Goal: Task Accomplishment & Management: Manage account settings

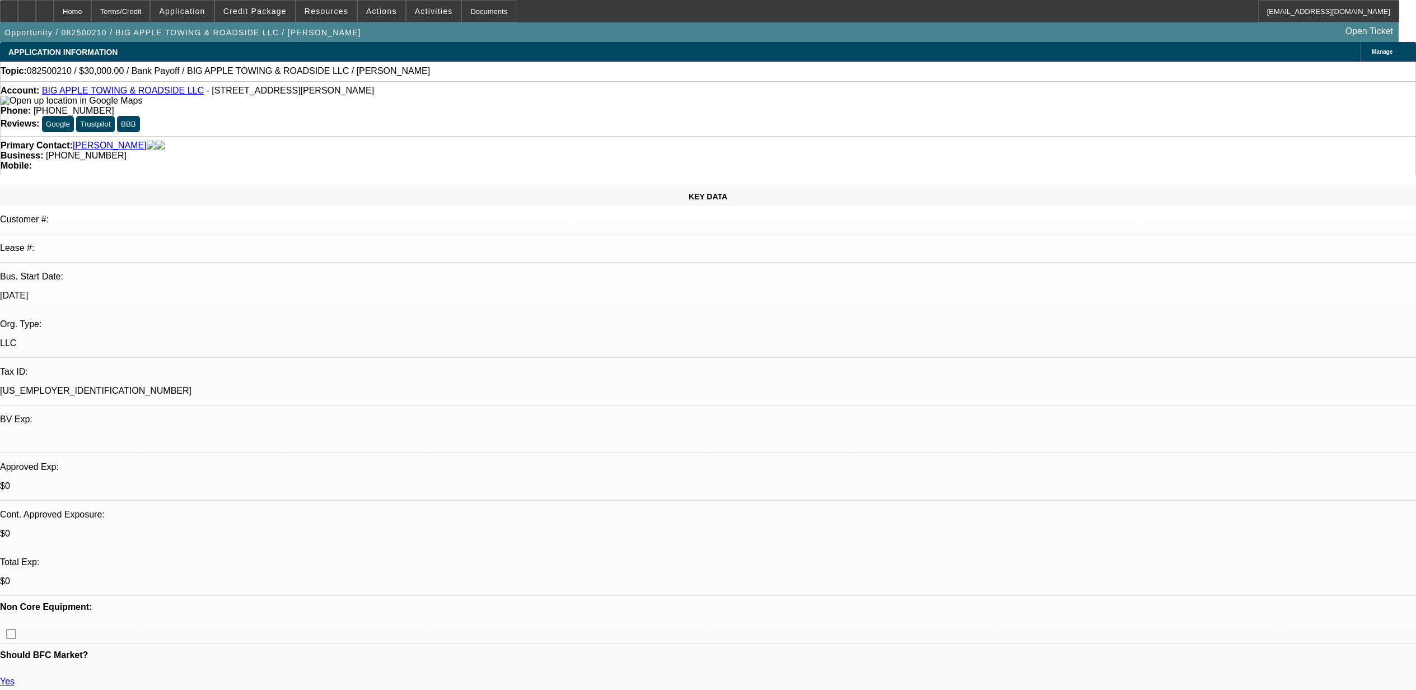
select select "0"
select select "3"
select select "0"
select select "6"
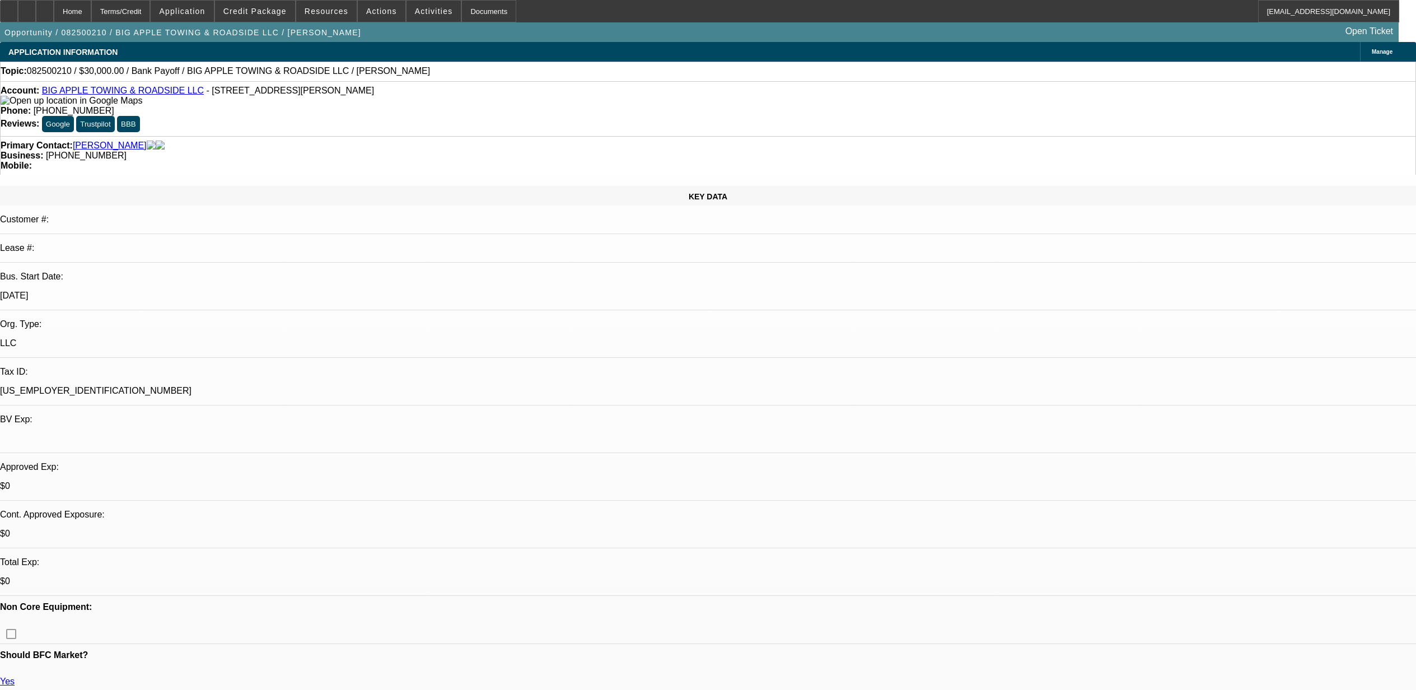
select select "0"
select select "3"
select select "0"
select select "6"
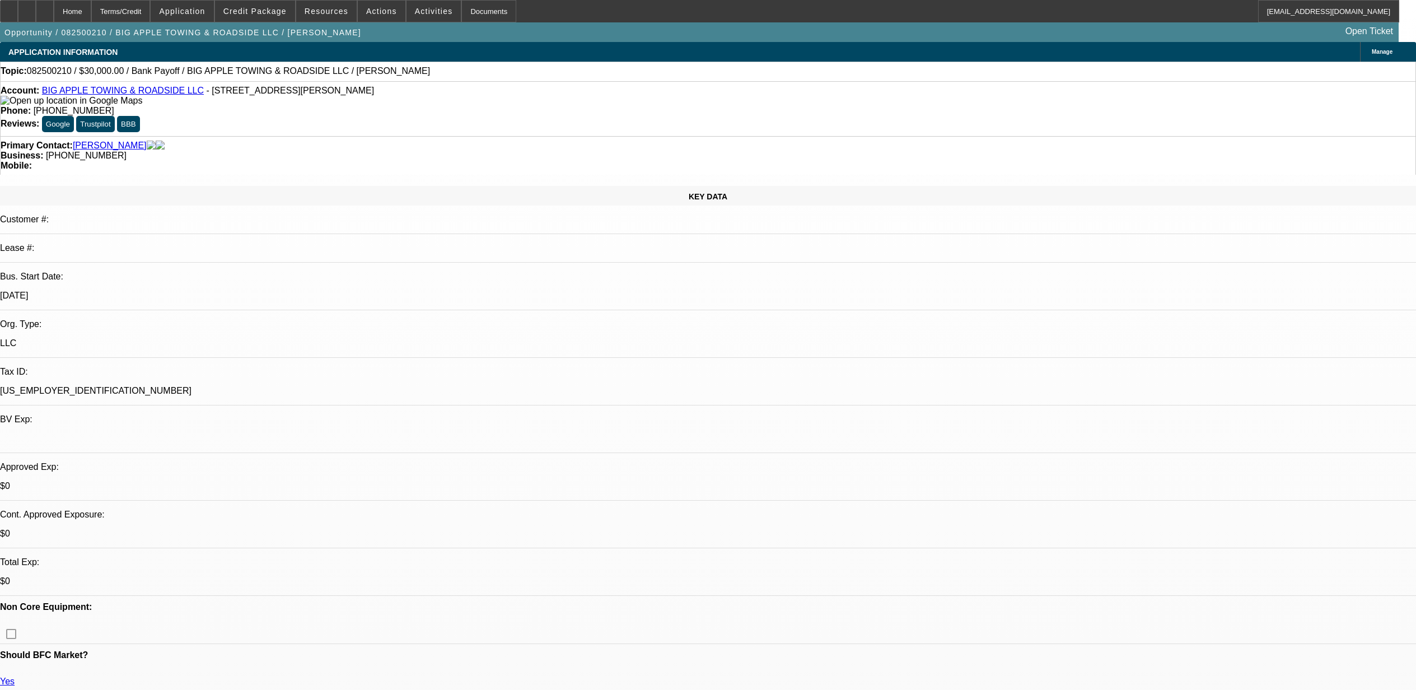
select select "0"
select select "2"
select select "0"
select select "6"
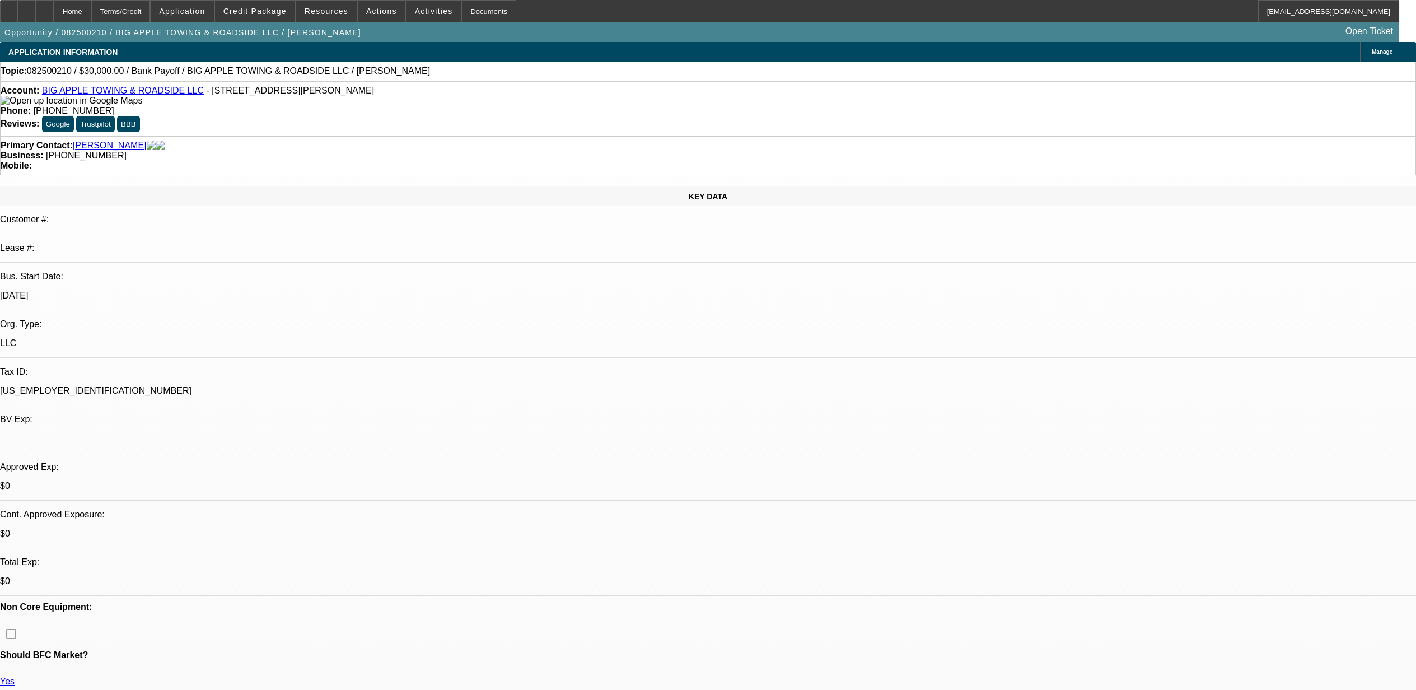
select select "0"
select select "2"
select select "0"
select select "6"
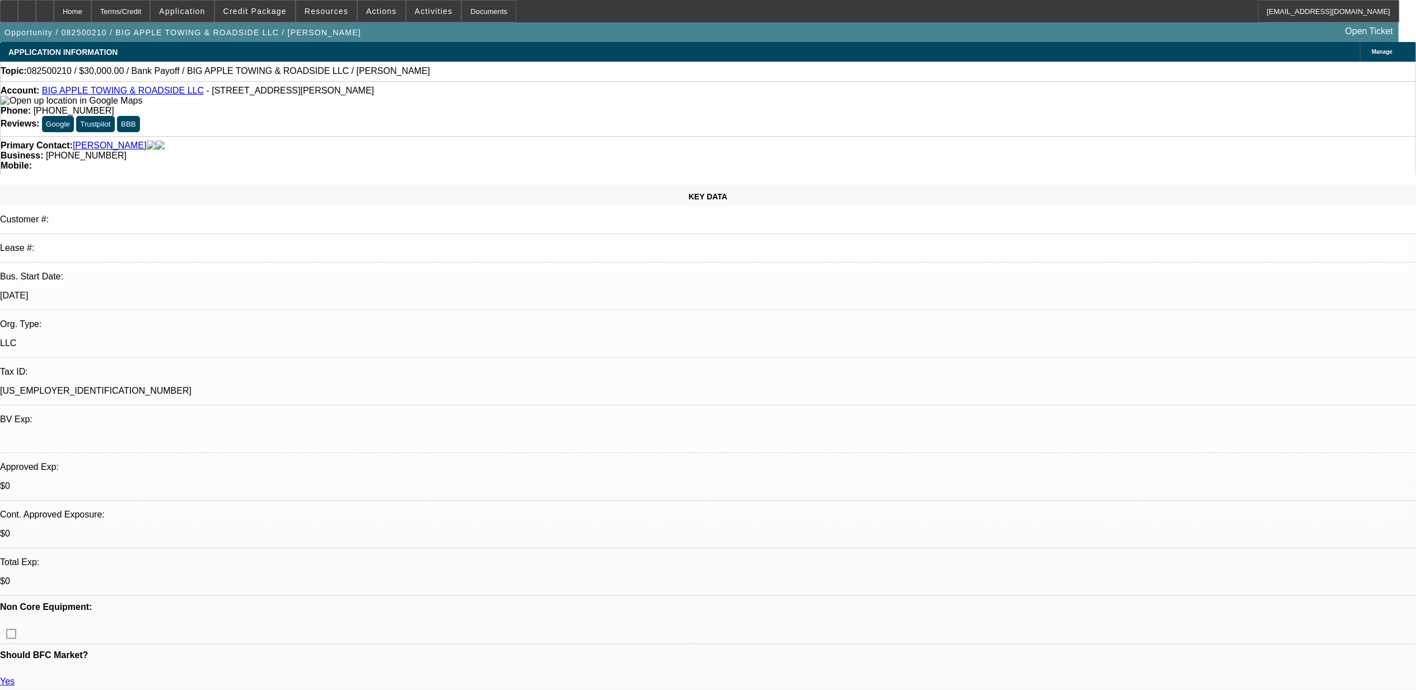
click at [135, 95] on link "BIG APPLE TOWING & ROADSIDE LLC" at bounding box center [123, 91] width 162 height 10
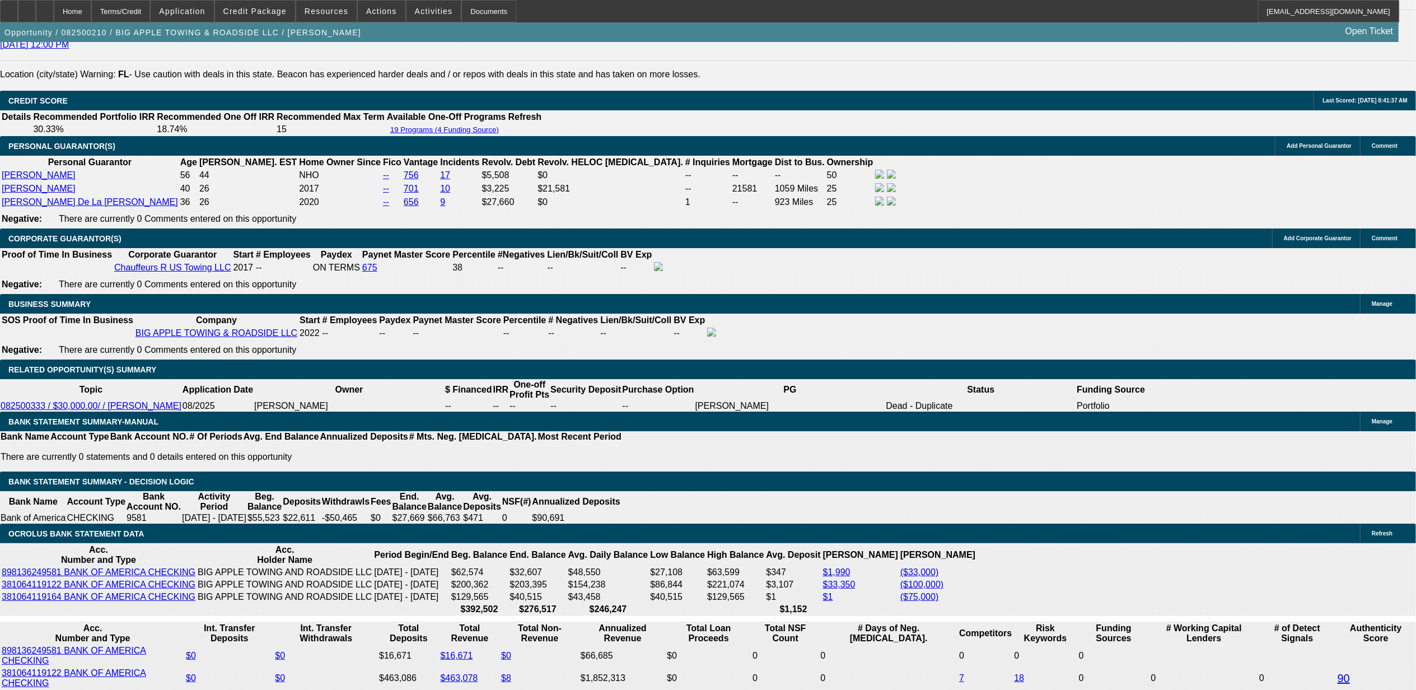
scroll to position [1667, 0]
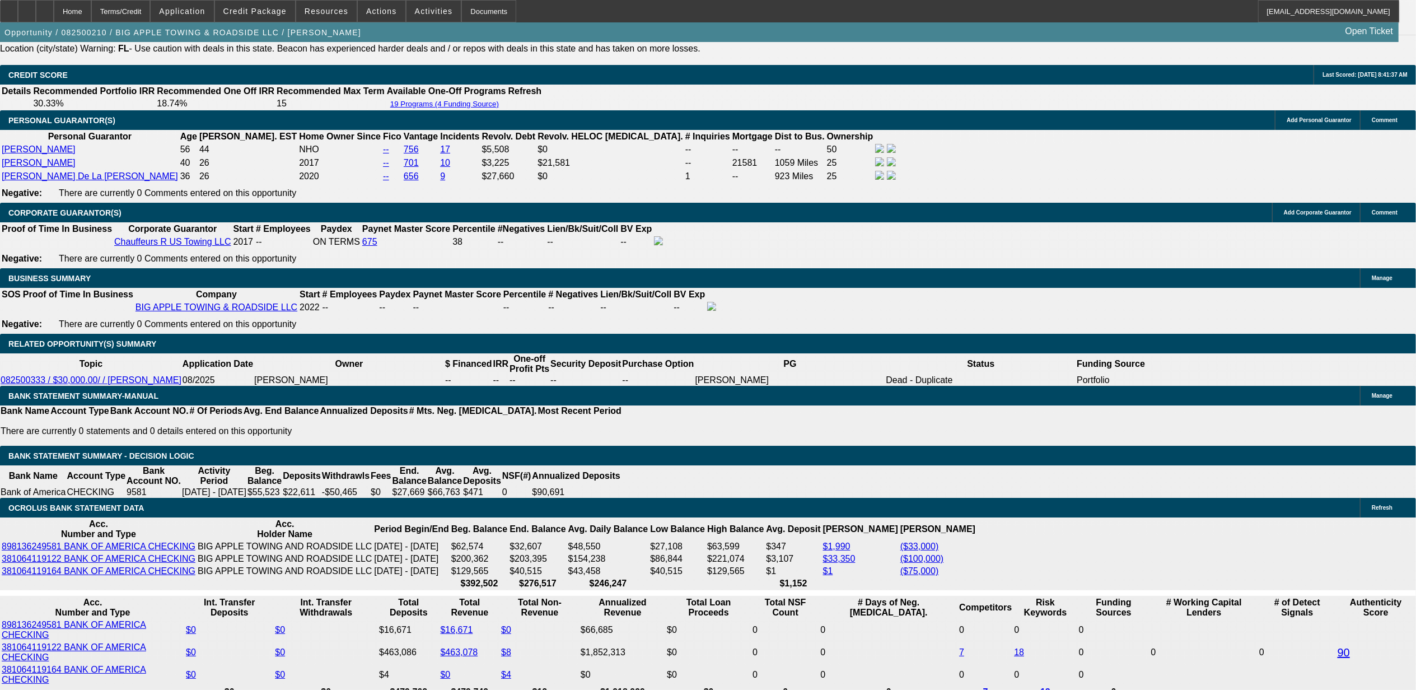
drag, startPoint x: 215, startPoint y: 482, endPoint x: 250, endPoint y: 473, distance: 35.8
type input "$1,467.46"
drag, startPoint x: 262, startPoint y: 473, endPoint x: 296, endPoint y: 469, distance: 33.8
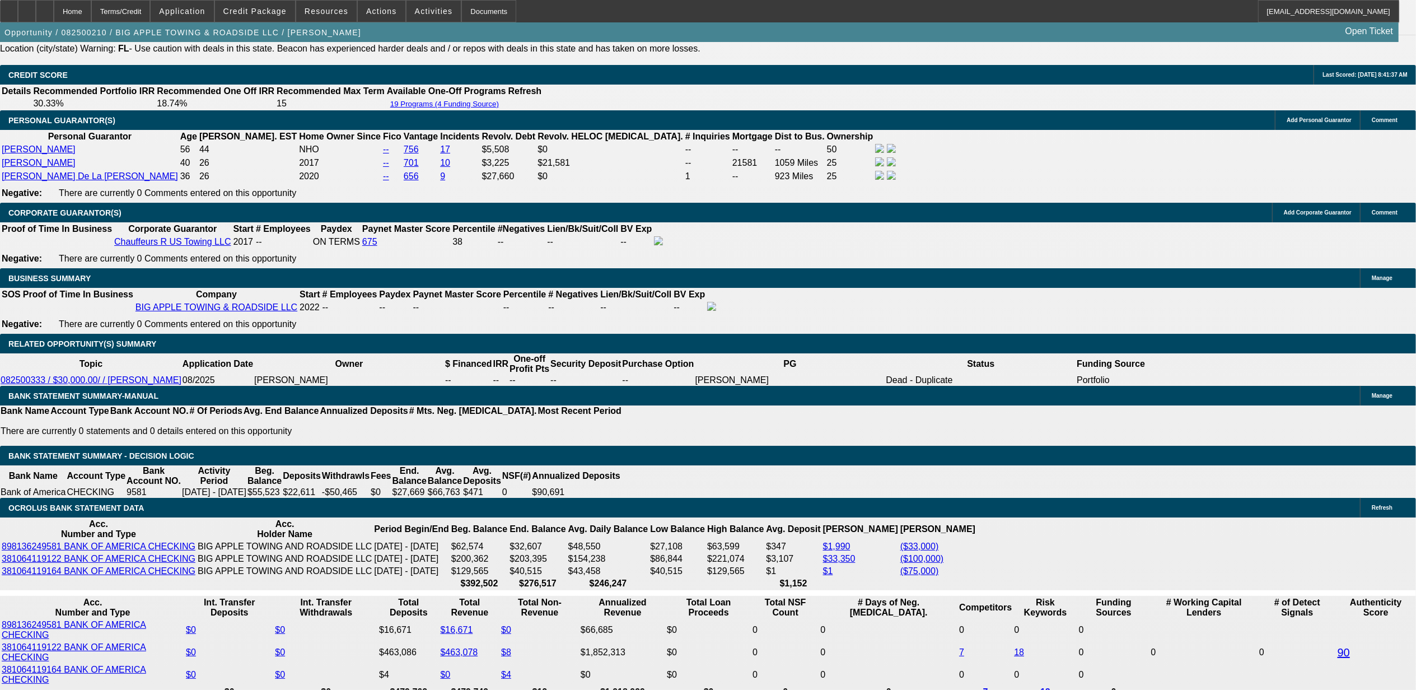
drag, startPoint x: 1027, startPoint y: 373, endPoint x: 1049, endPoint y: 375, distance: 22.5
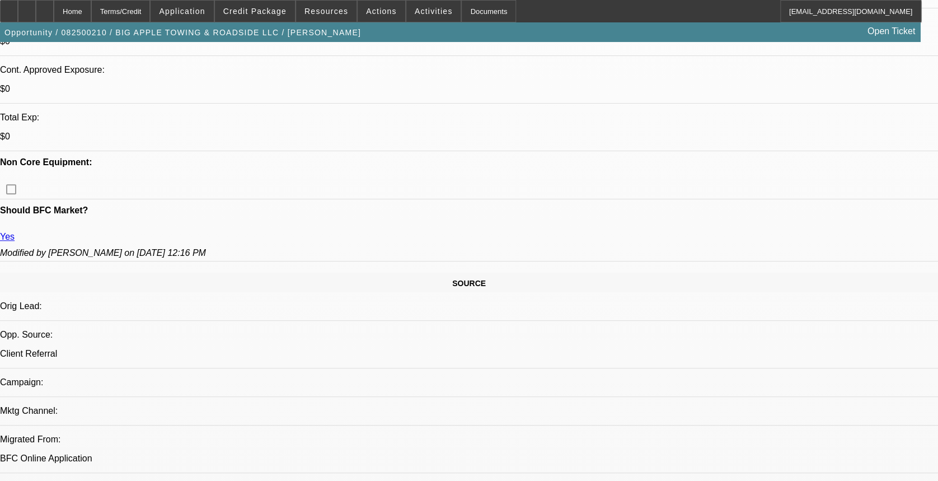
scroll to position [380, 0]
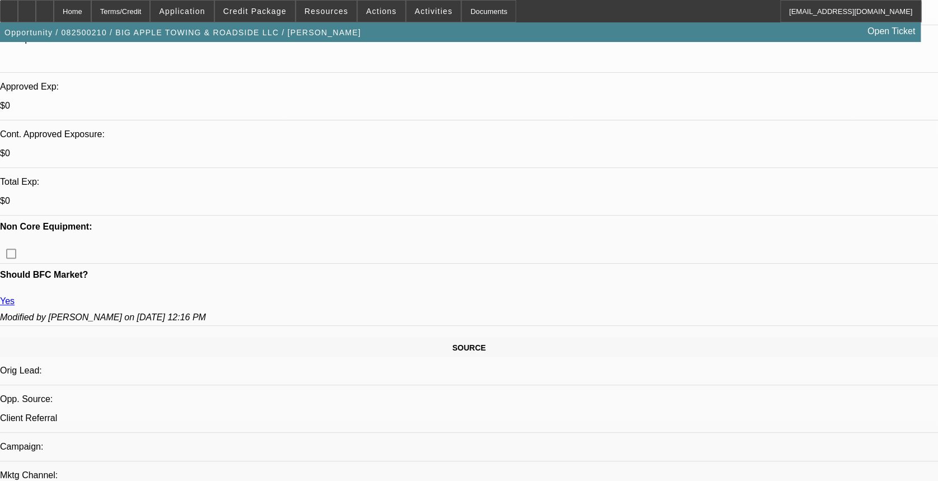
drag, startPoint x: 849, startPoint y: 372, endPoint x: 805, endPoint y: 402, distance: 53.4
copy div "-Confirm EIN of Chauffeurs R US LLC. -Proof of Ownership Required for Chauffeur…"
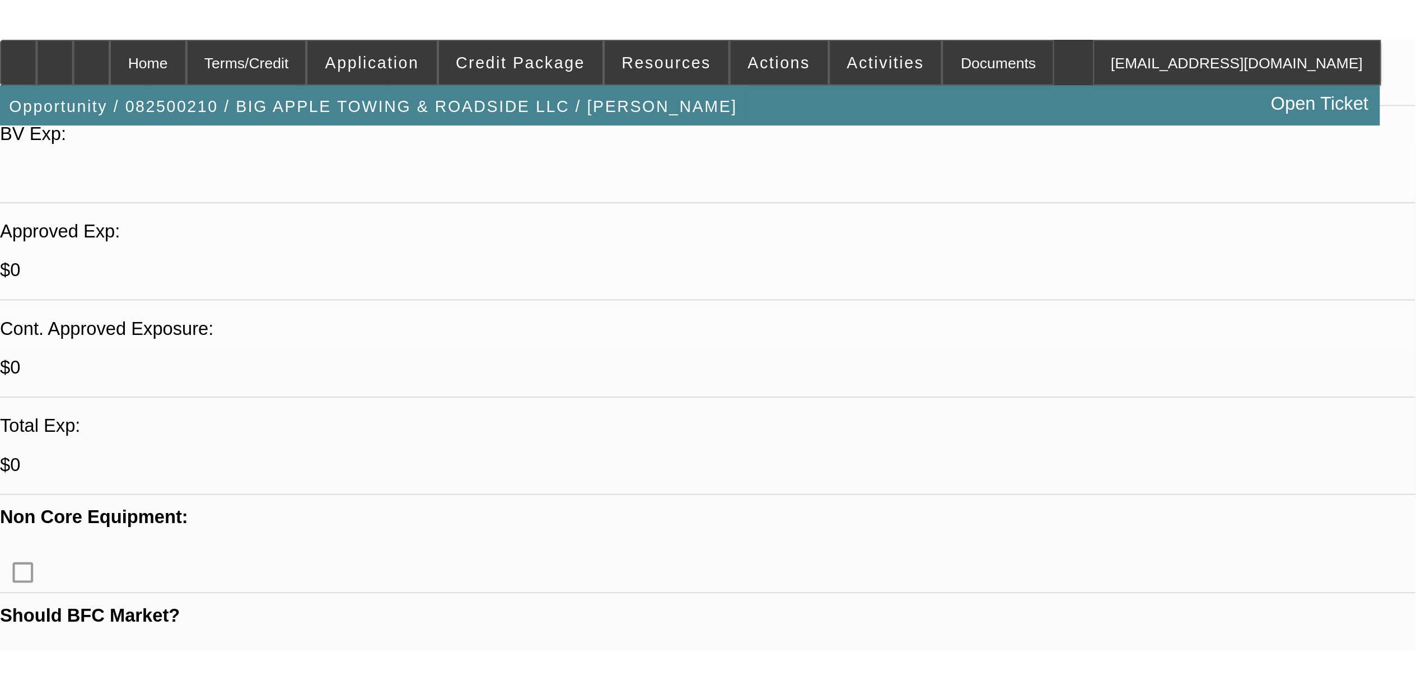
scroll to position [354, 0]
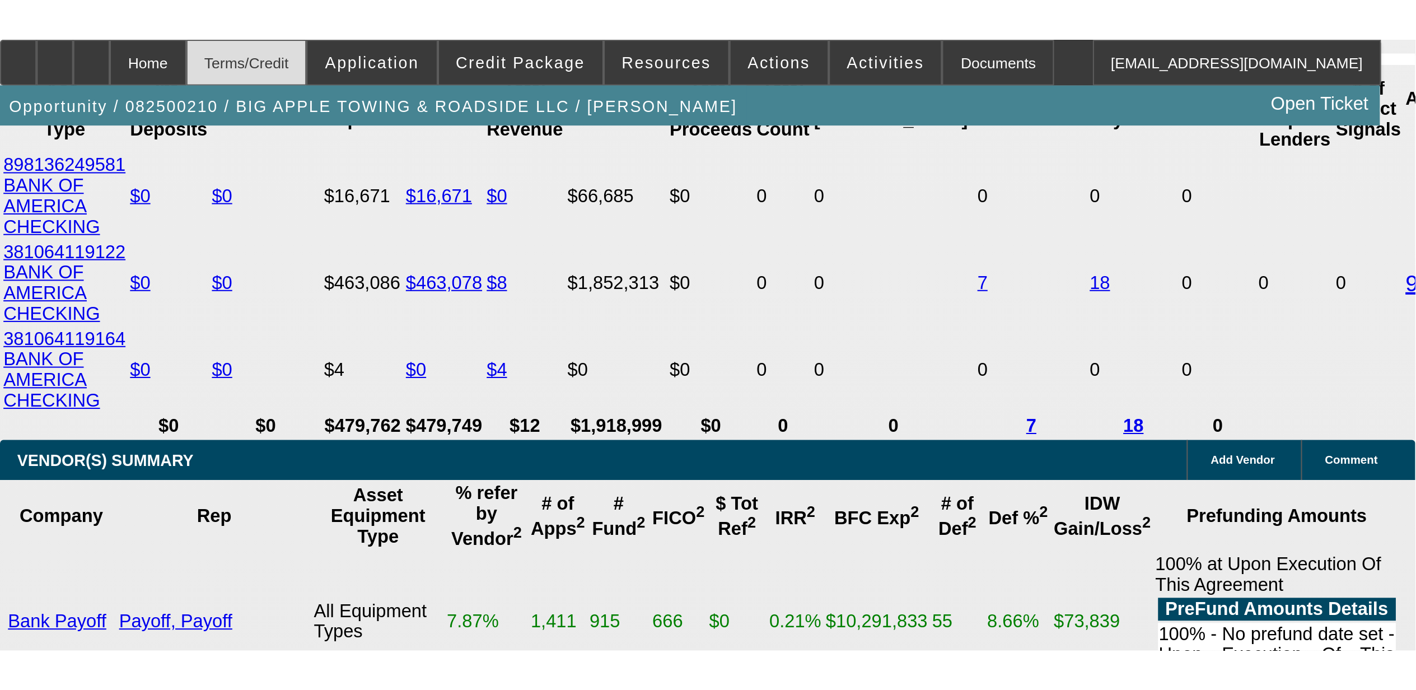
scroll to position [1698, 0]
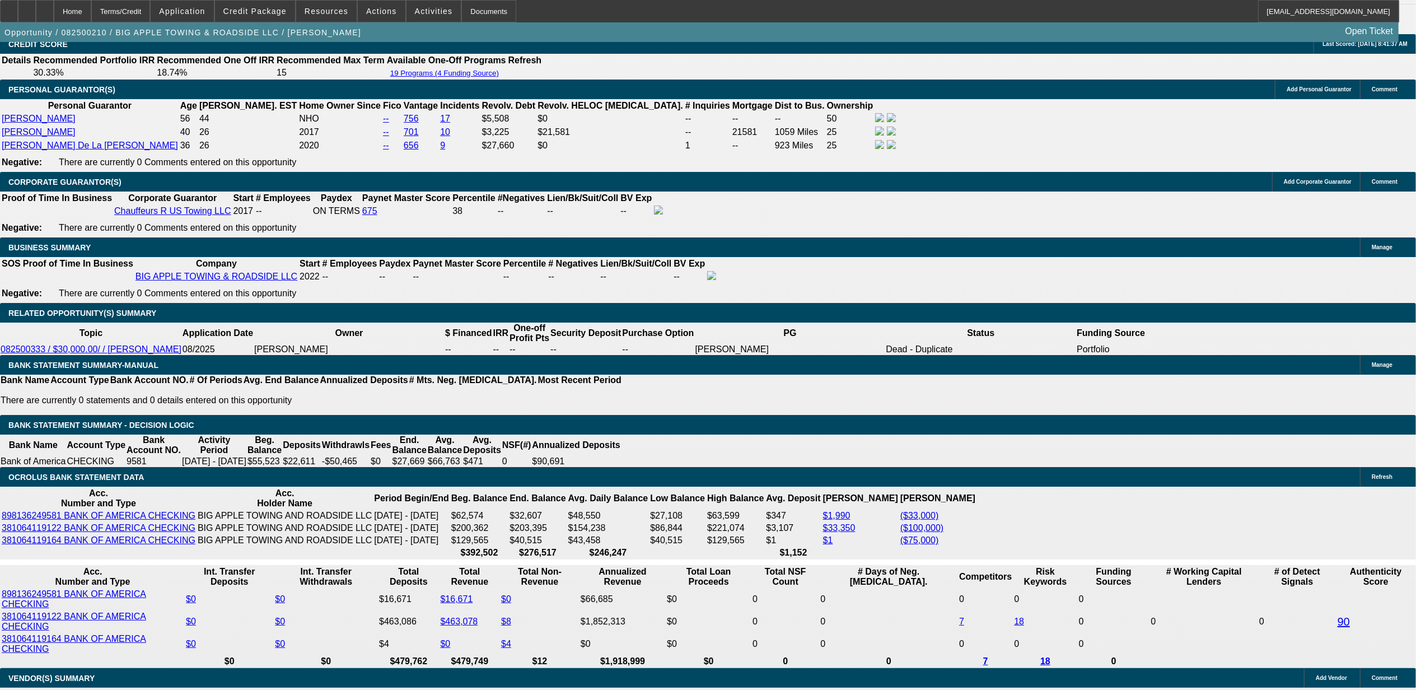
drag, startPoint x: 966, startPoint y: 367, endPoint x: 1165, endPoint y: 370, distance: 199.3
copy div "oof PG Robert 30.6k charge-off settled/paid in full."
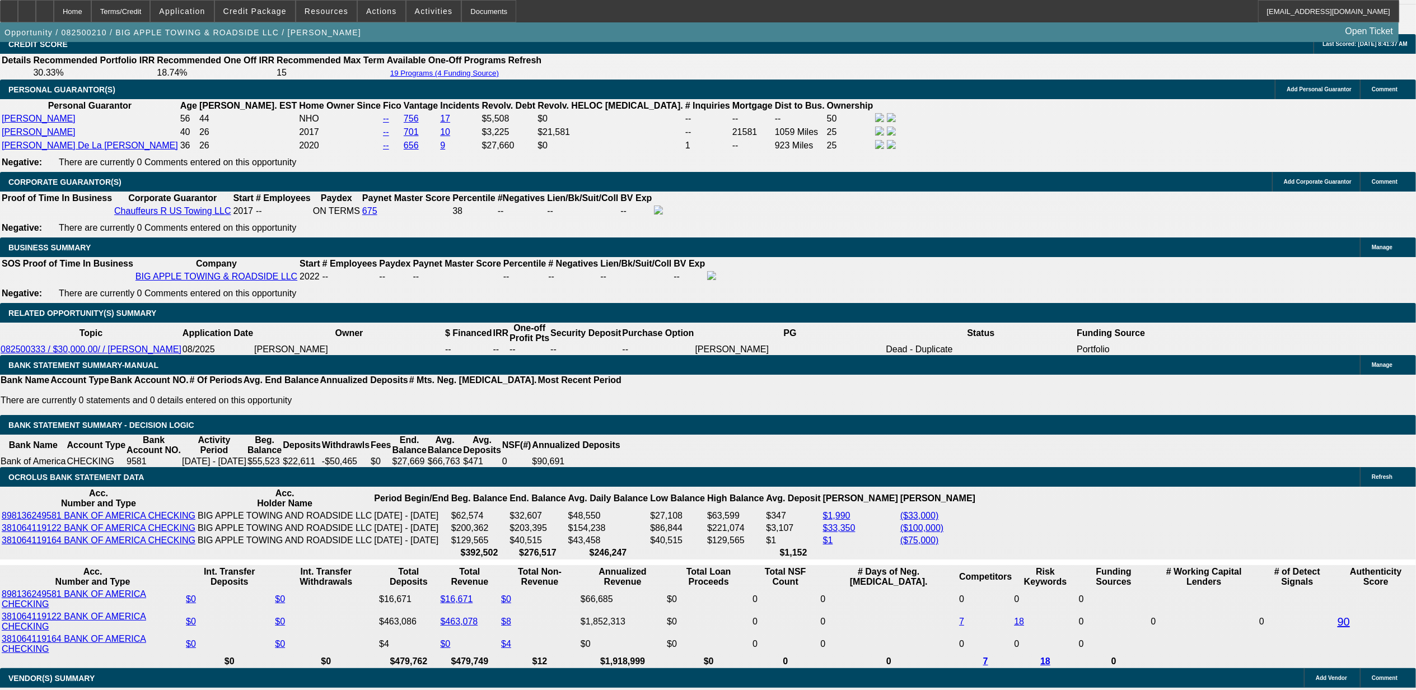
drag, startPoint x: 1130, startPoint y: 374, endPoint x: 954, endPoint y: 377, distance: 175.2
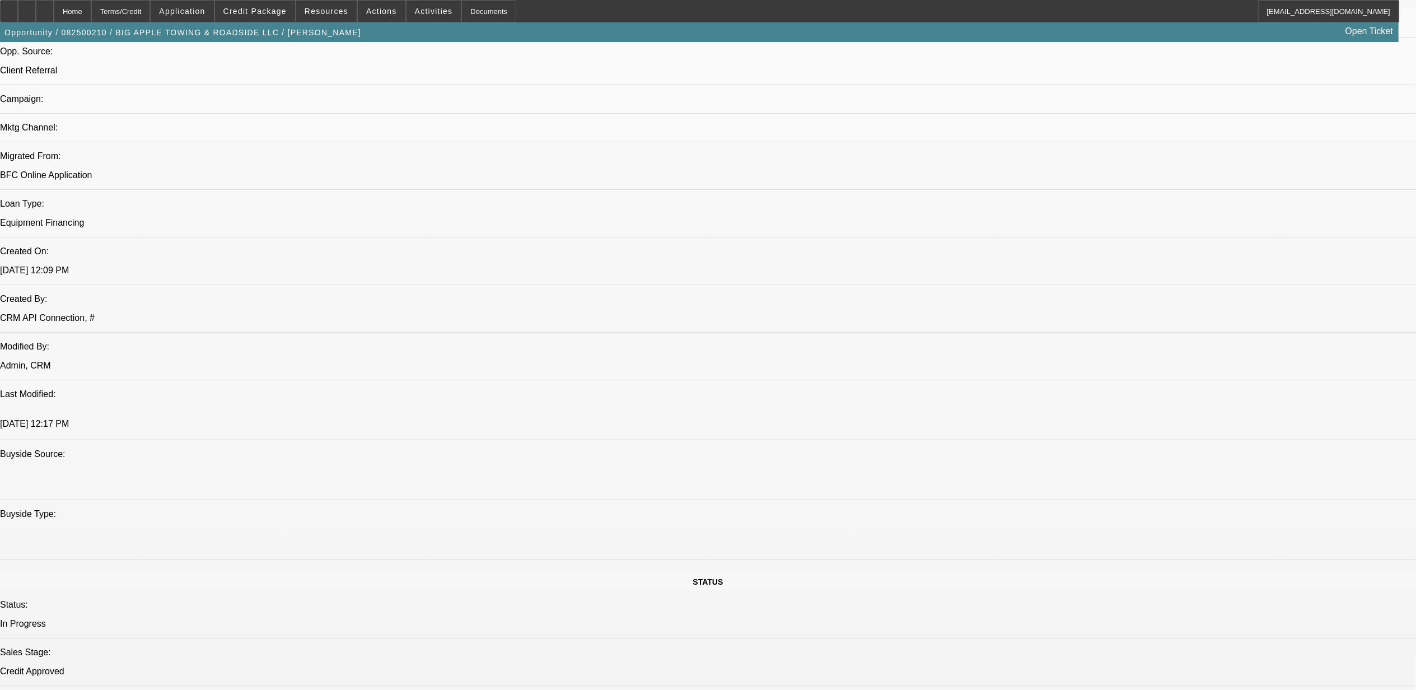
scroll to position [578, 0]
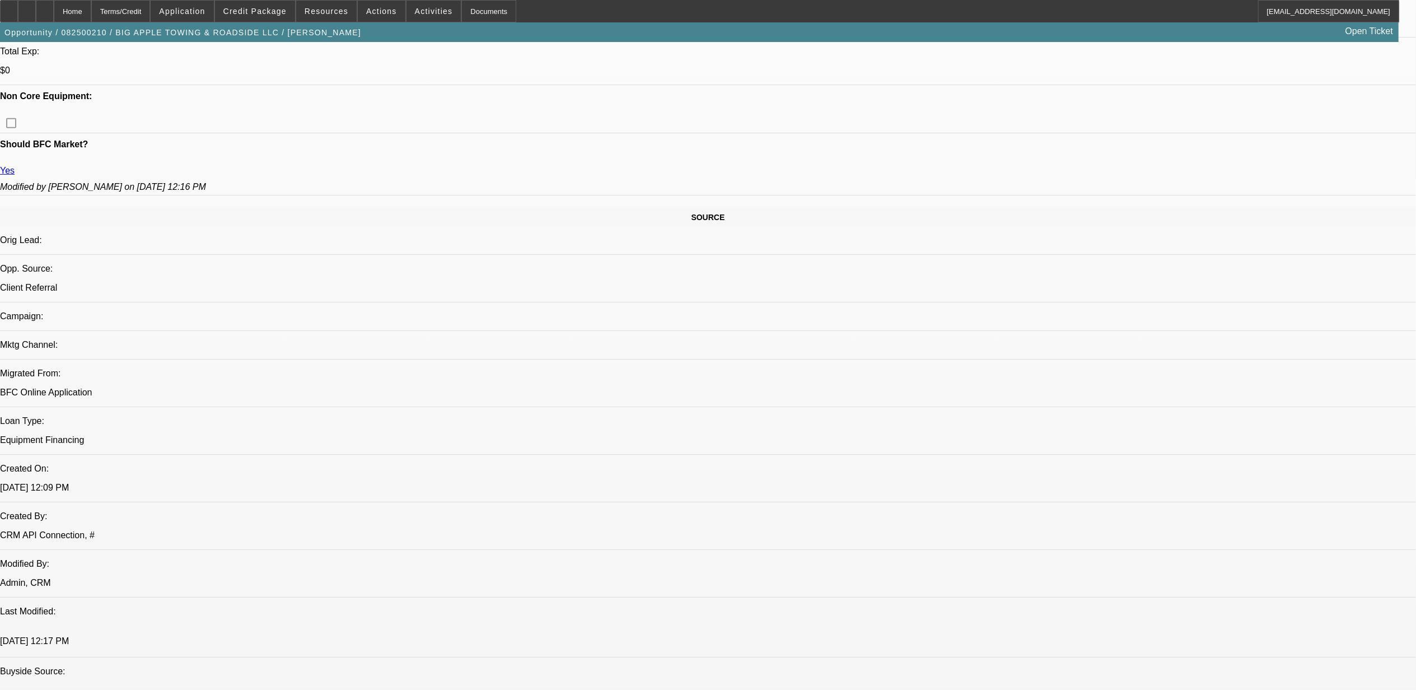
scroll to position [354, 0]
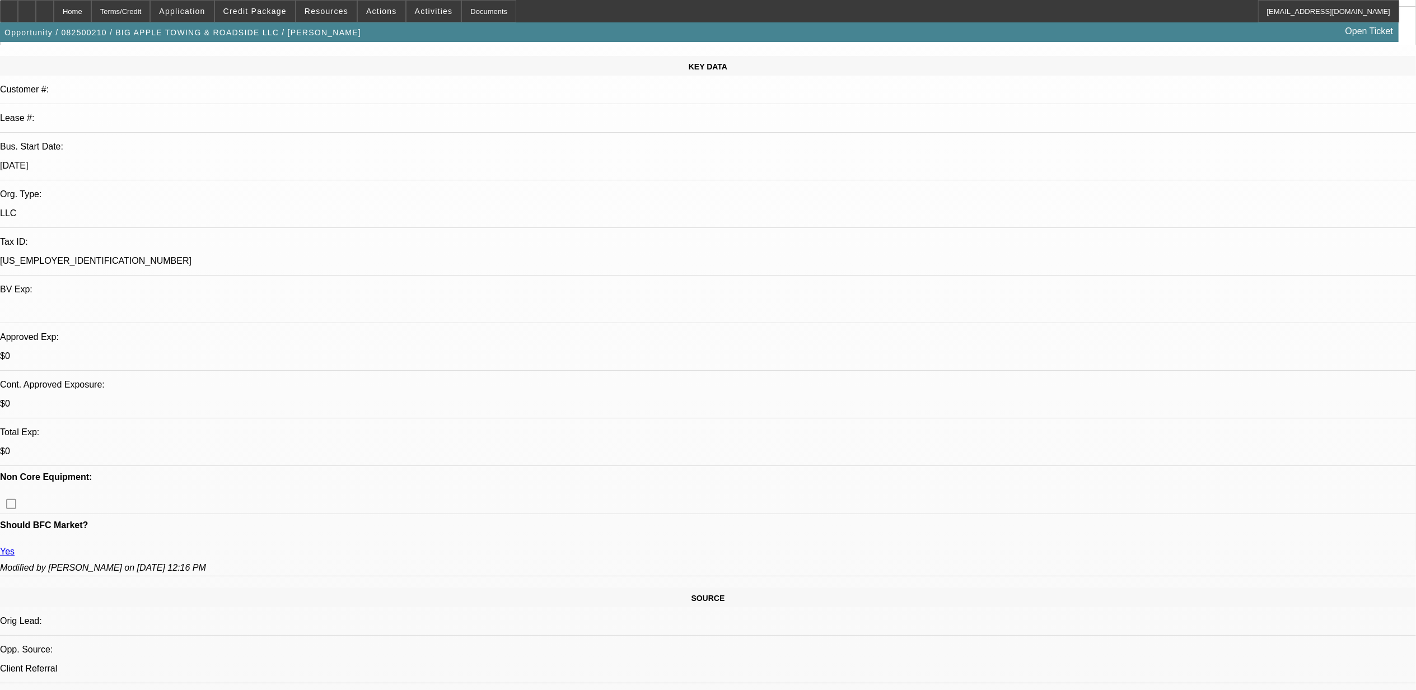
scroll to position [0, 0]
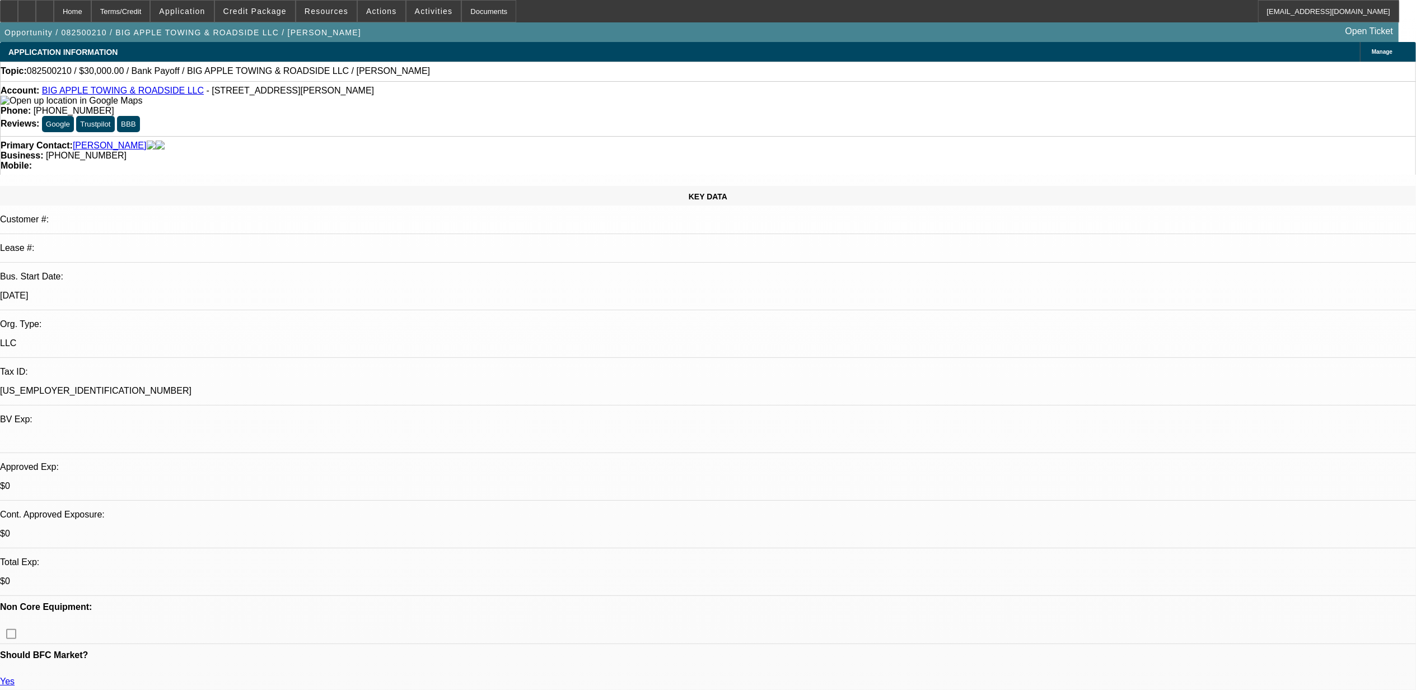
drag, startPoint x: 1113, startPoint y: 375, endPoint x: 1114, endPoint y: 366, distance: 9.5
click at [18, 15] on div at bounding box center [9, 11] width 18 height 22
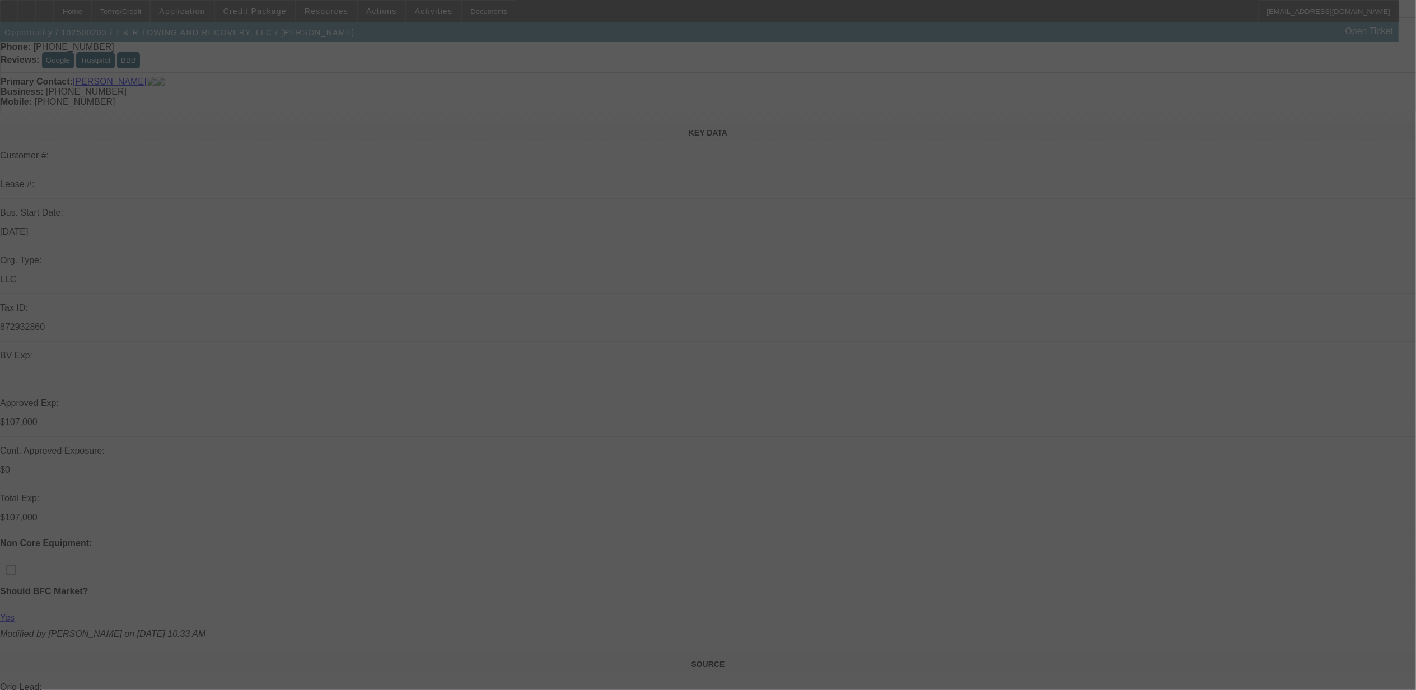
scroll to position [149, 0]
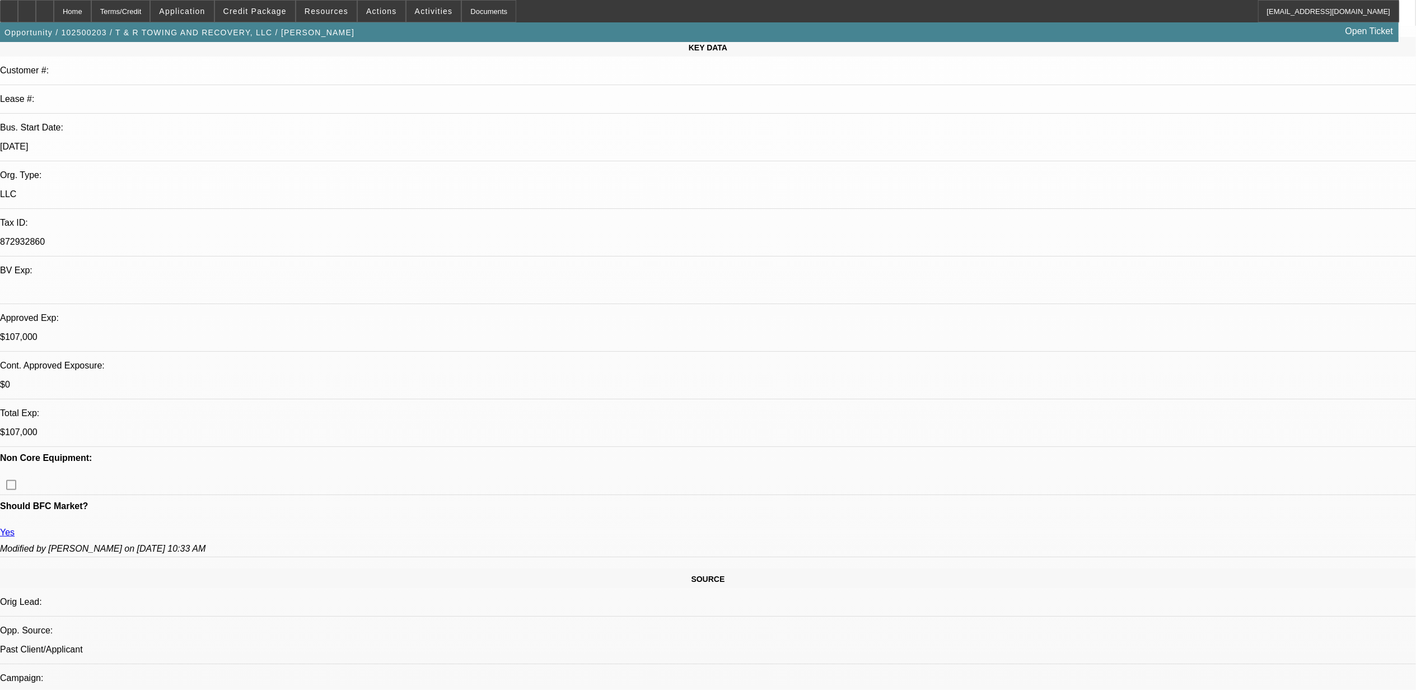
select select "0"
select select "0.1"
select select "0"
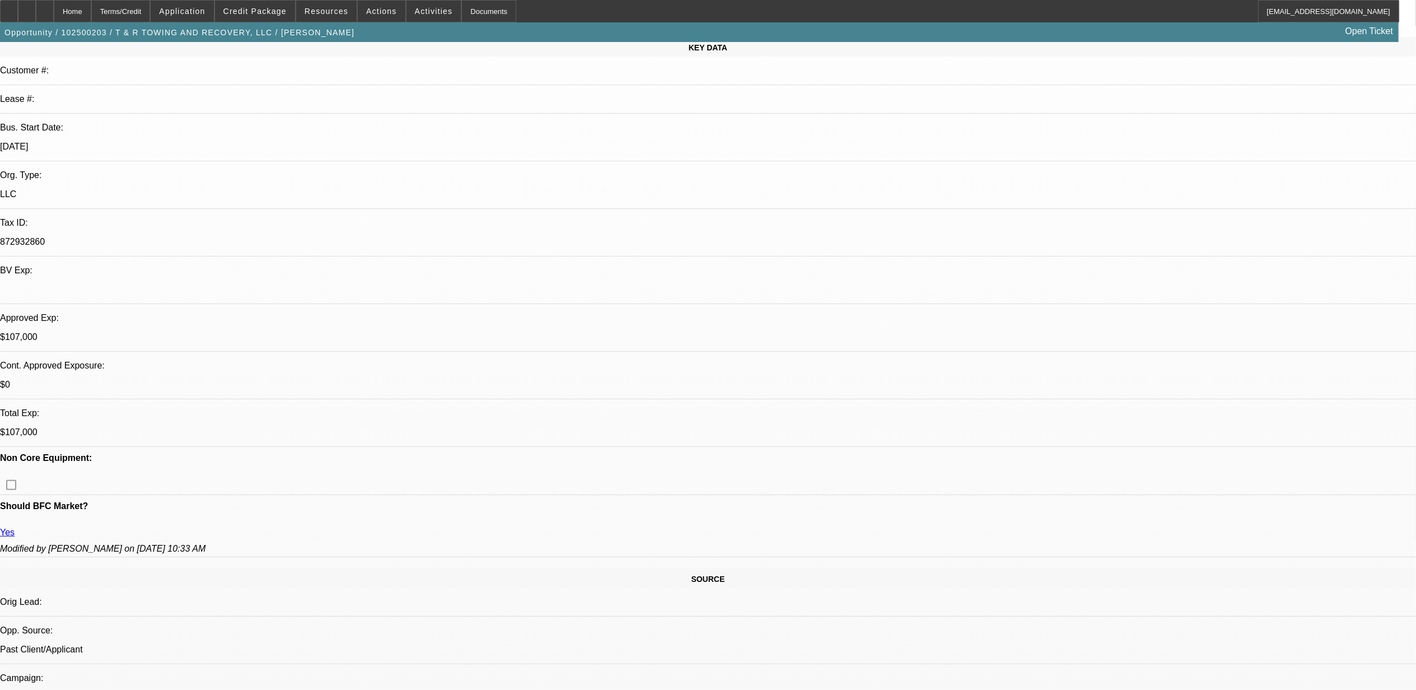
select select "0"
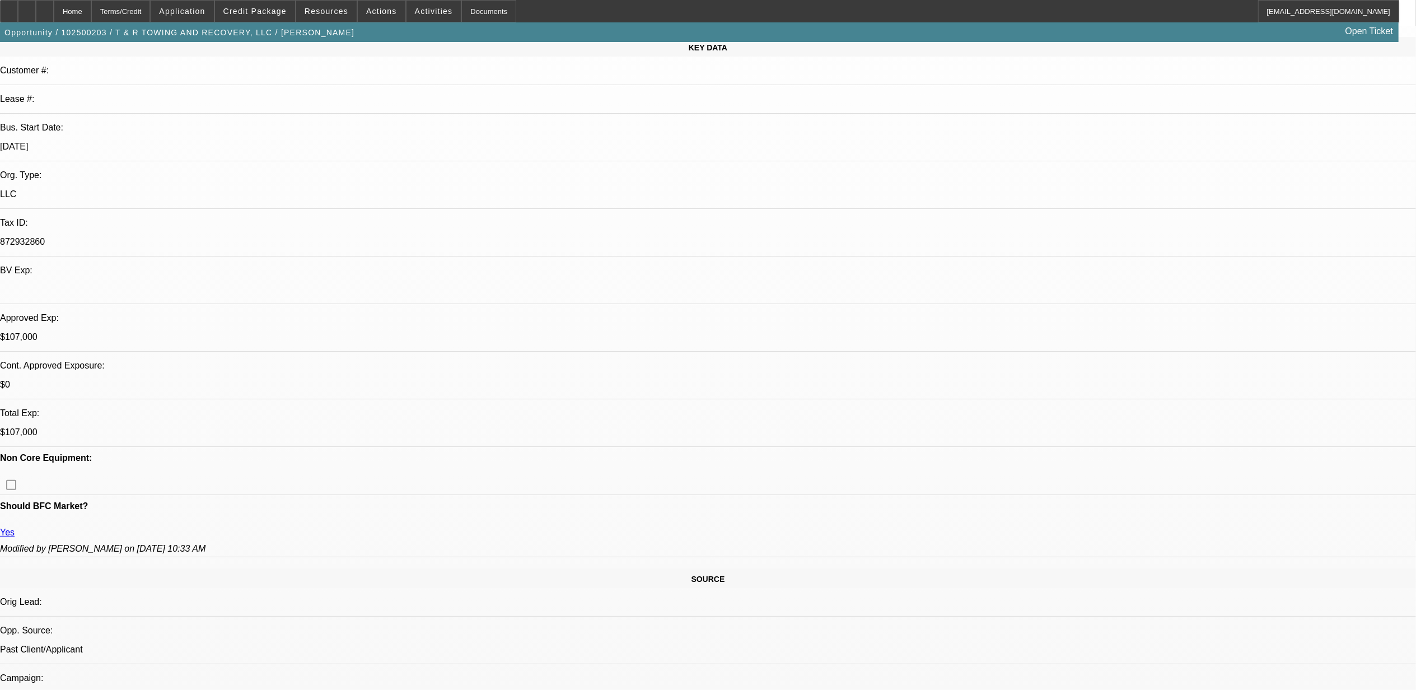
select select "0"
select select "1"
select select "3"
select select "6"
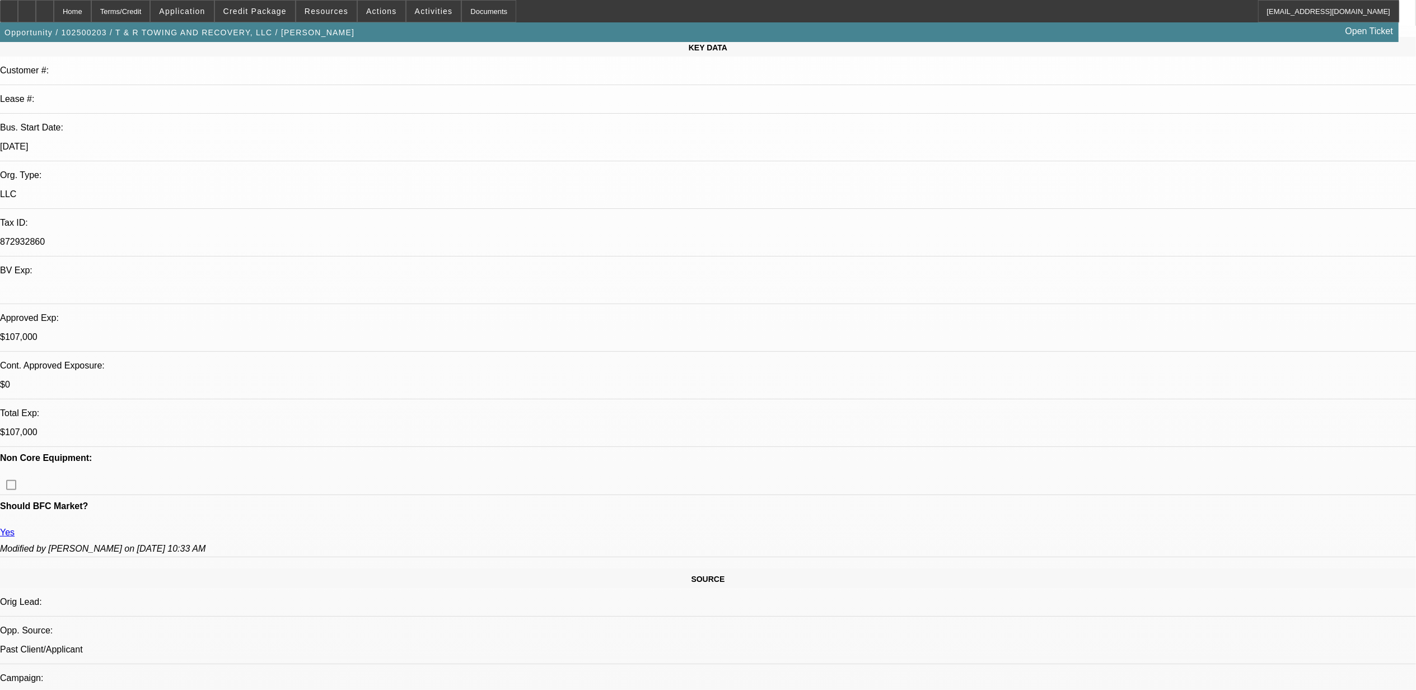
select select "1"
select select "3"
select select "6"
select select "1"
select select "3"
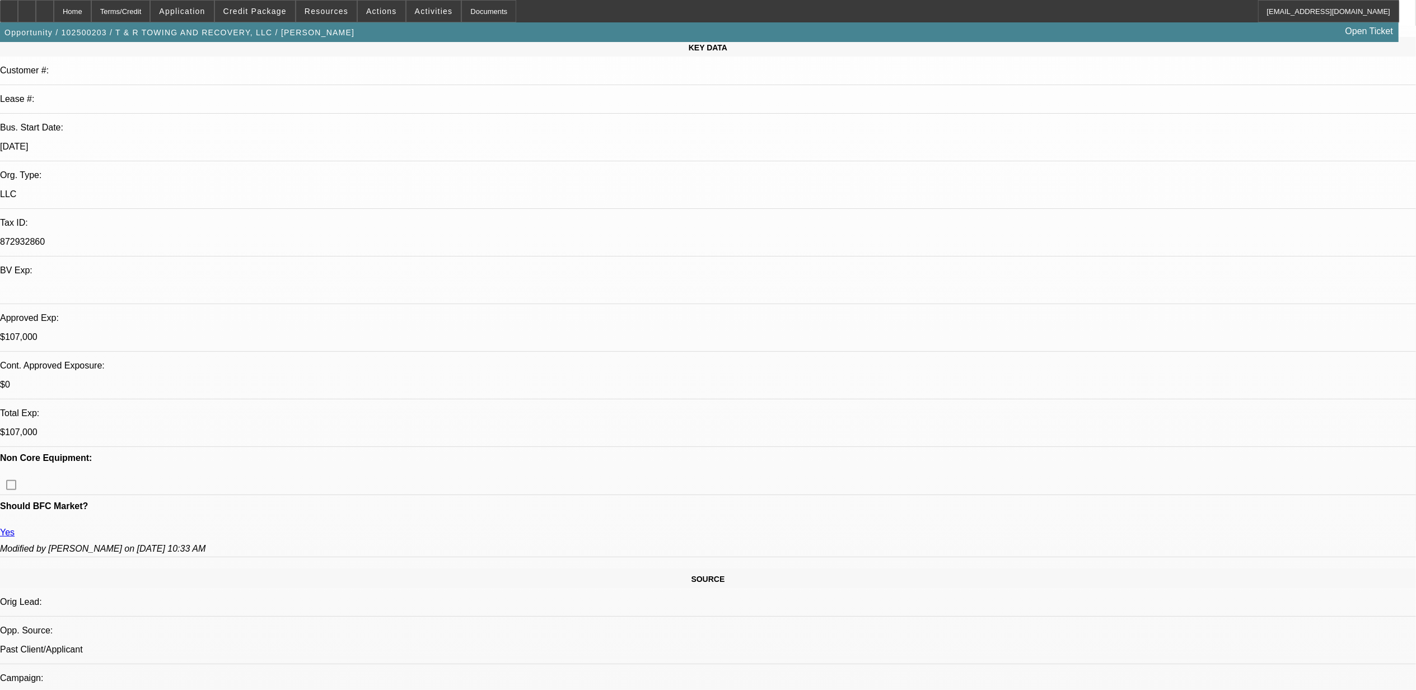
select select "6"
select select "1"
select select "3"
select select "6"
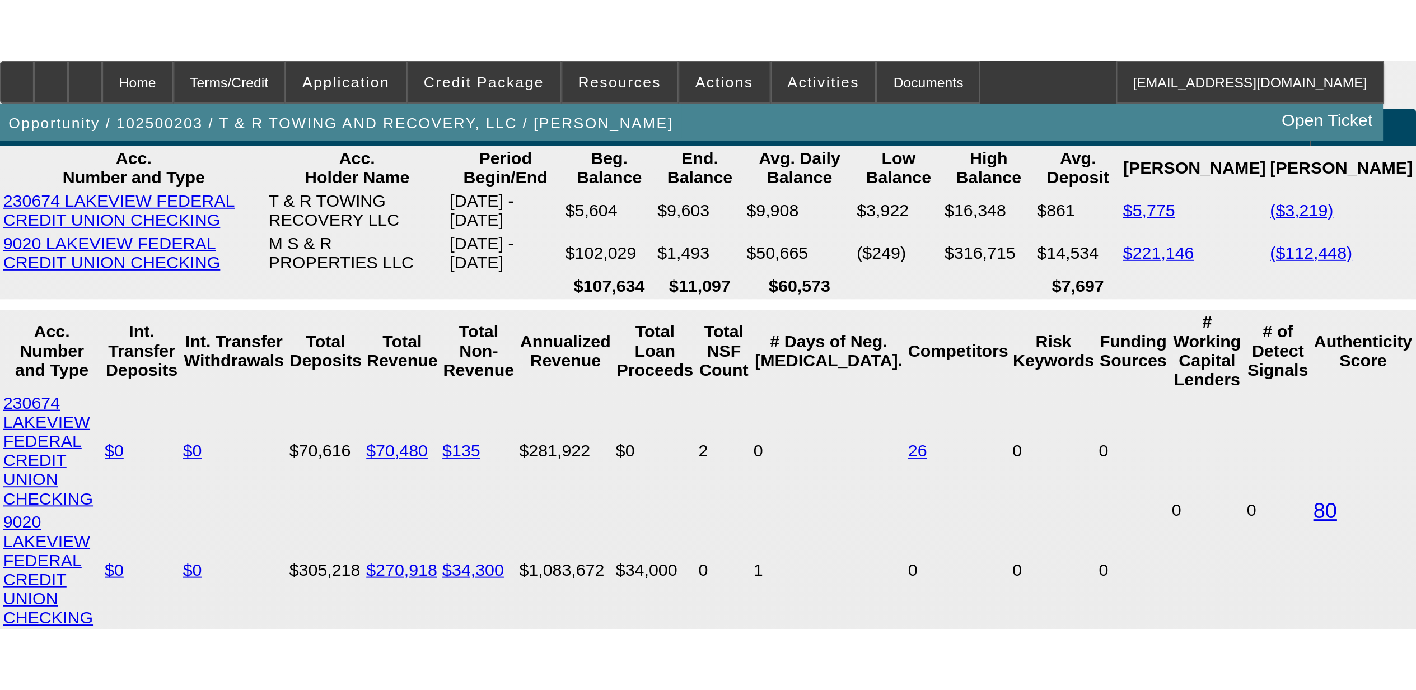
scroll to position [1675, 0]
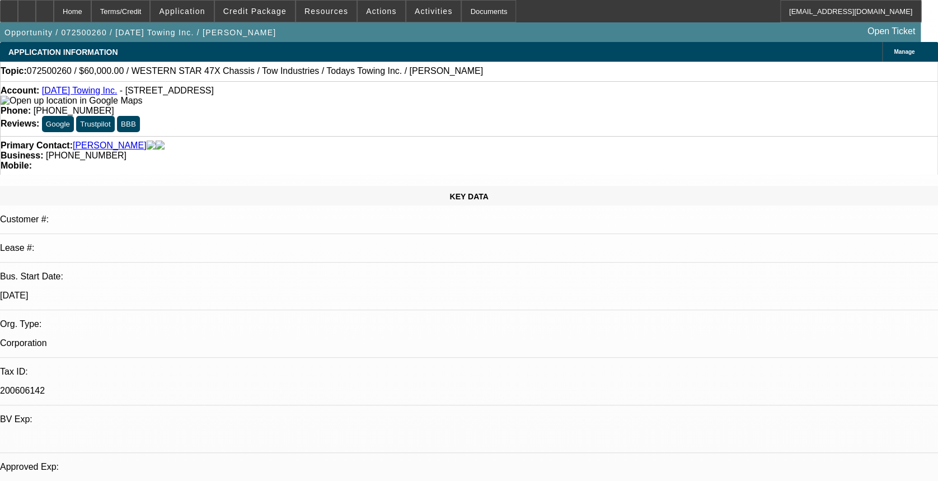
select select "0"
select select "0.1"
select select "0"
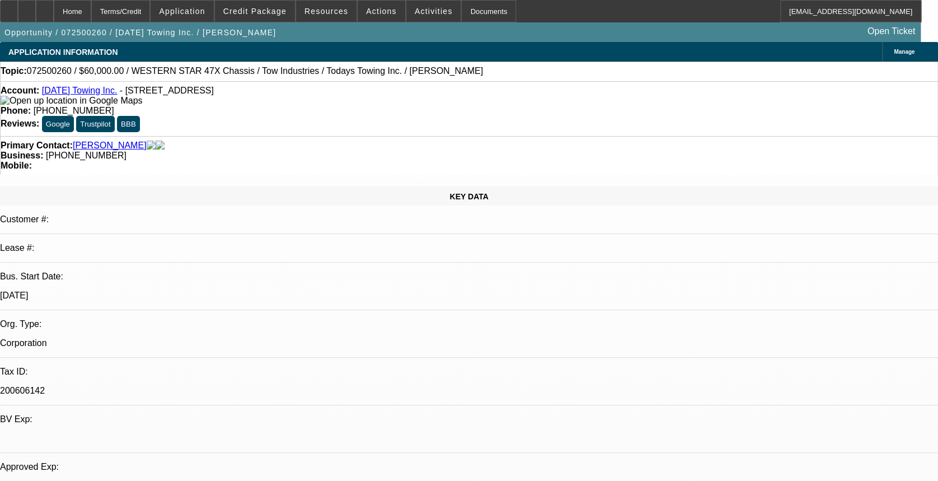
select select "0.1"
select select "0"
select select "0.1"
select select "0"
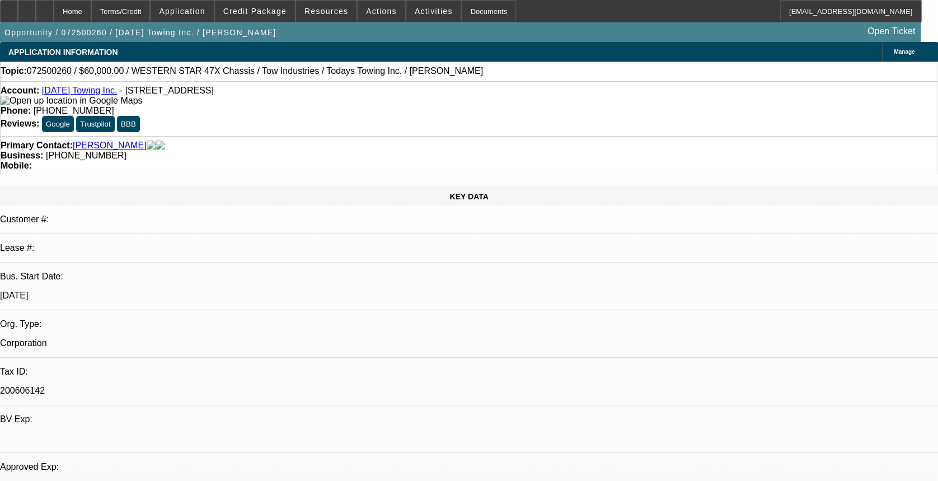
select select "0"
select select "1"
select select "2"
select select "4"
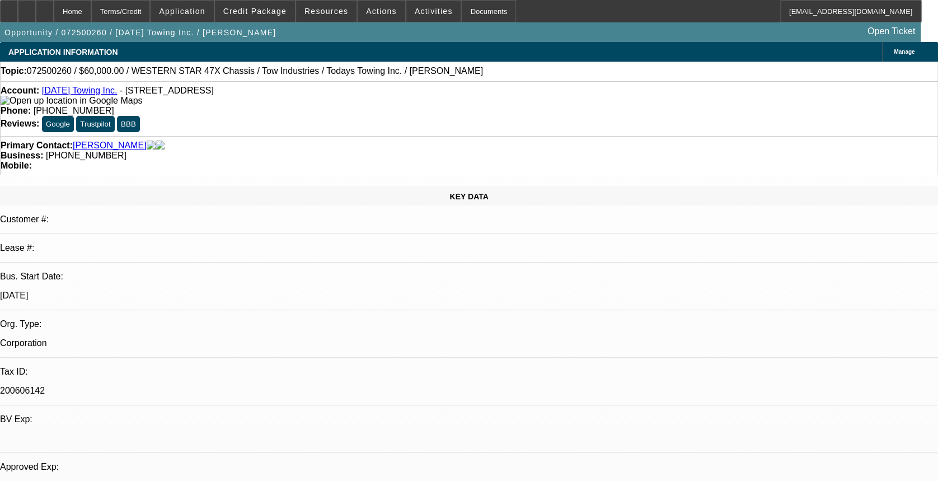
select select "1"
select select "2"
select select "4"
select select "1"
select select "2"
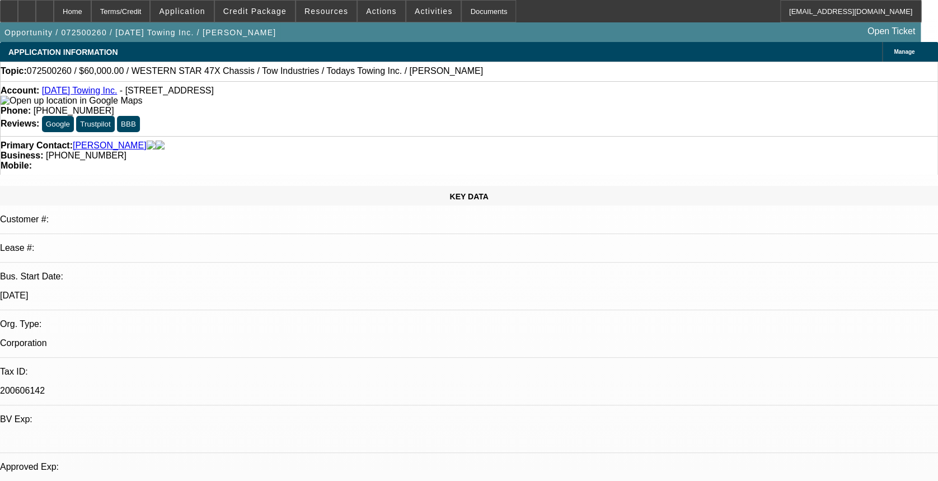
select select "4"
select select "1"
select select "6"
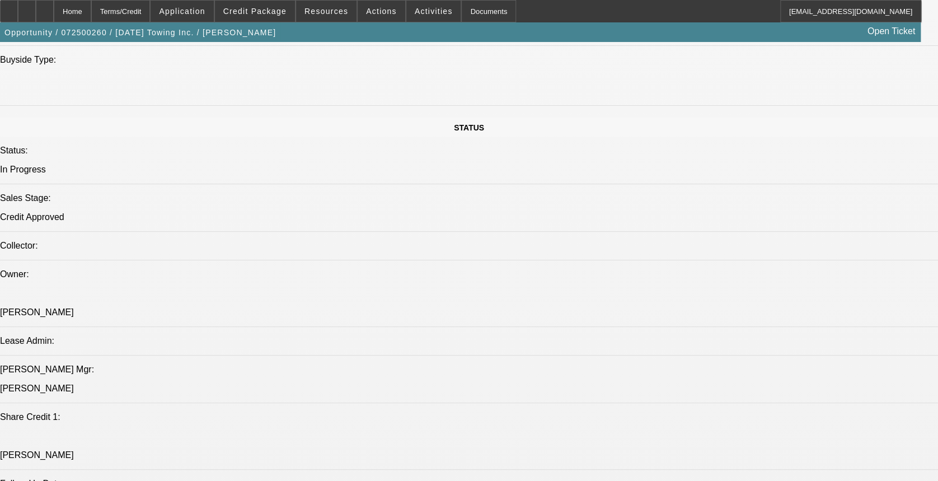
scroll to position [1343, 0]
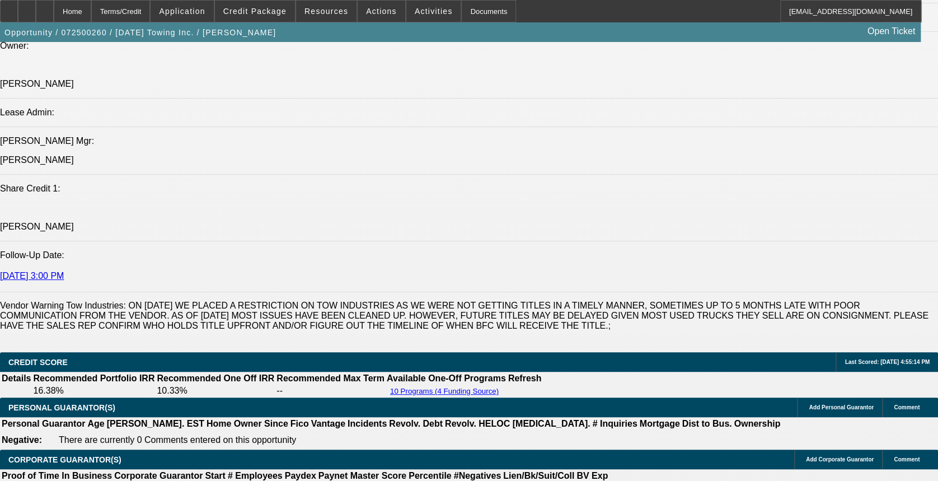
drag, startPoint x: 707, startPoint y: 165, endPoint x: 719, endPoint y: 195, distance: 32.2
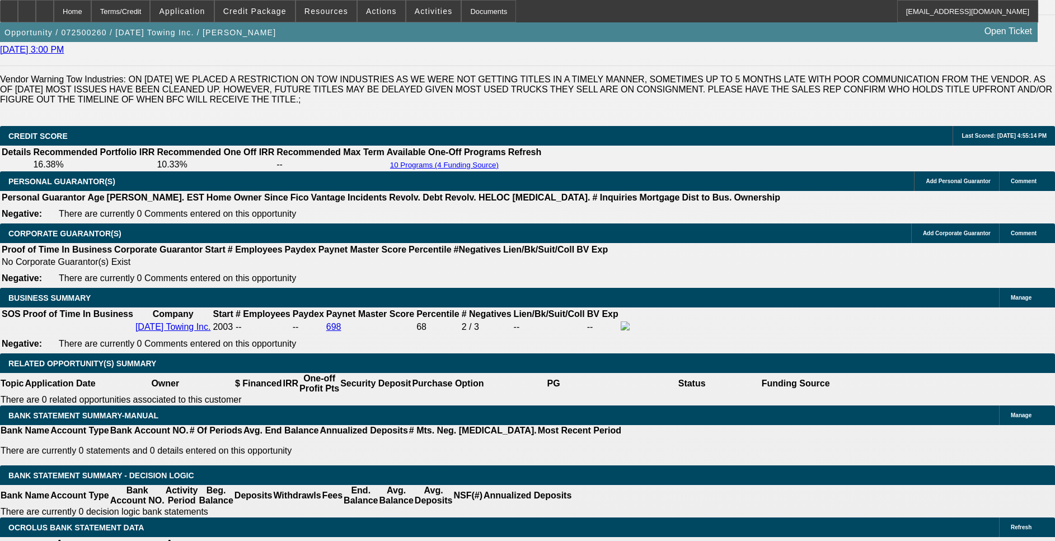
scroll to position [1595, 0]
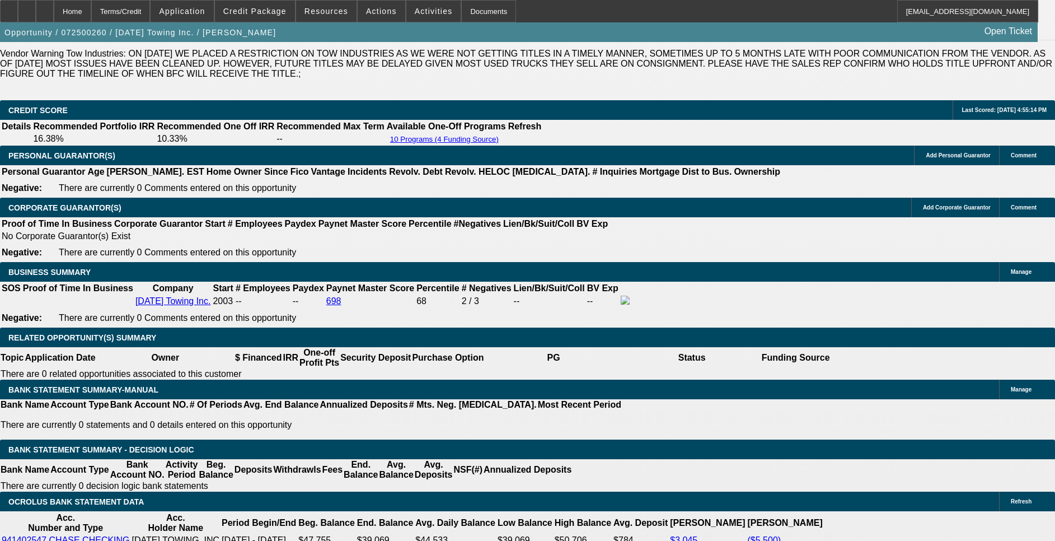
drag, startPoint x: 795, startPoint y: 205, endPoint x: 781, endPoint y: 154, distance: 53.4
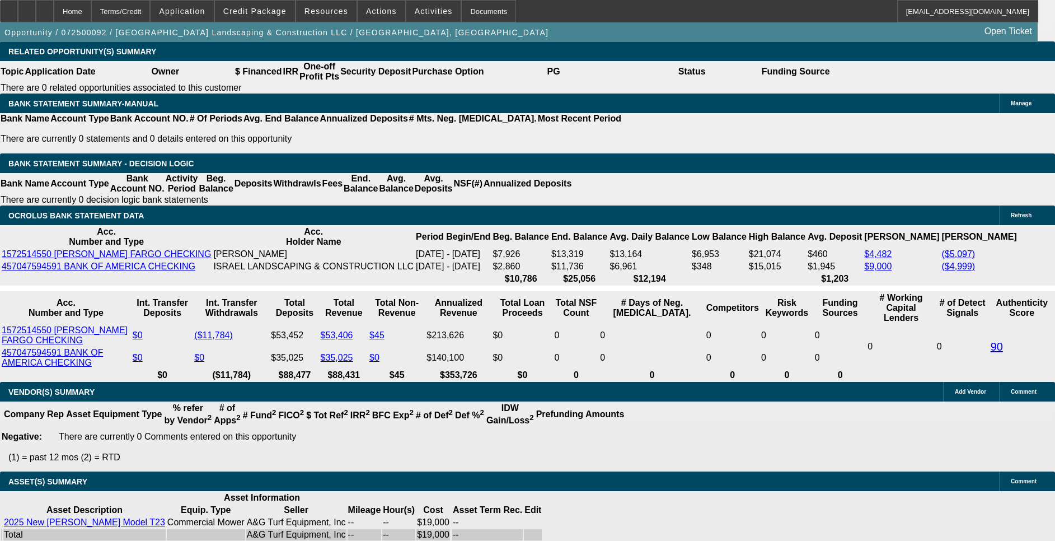
select select "0"
select select "2"
select select "0"
select select "2"
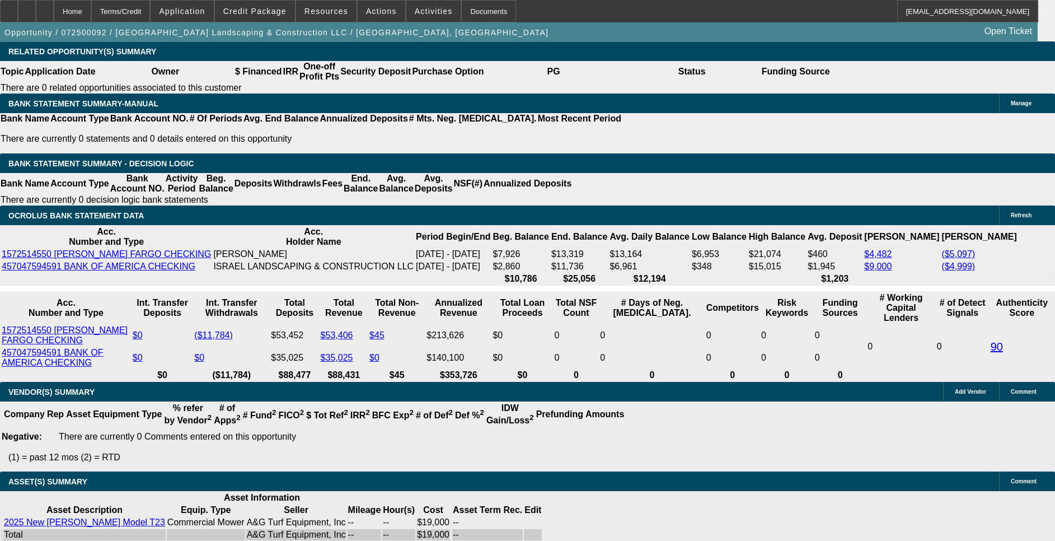
select select "0"
select select "2"
select select "0"
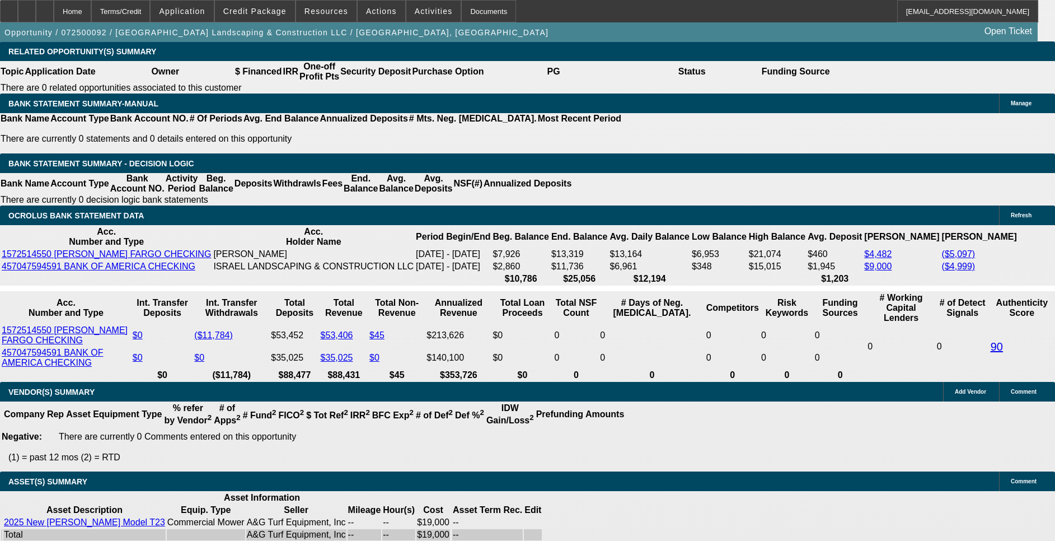
select select "0"
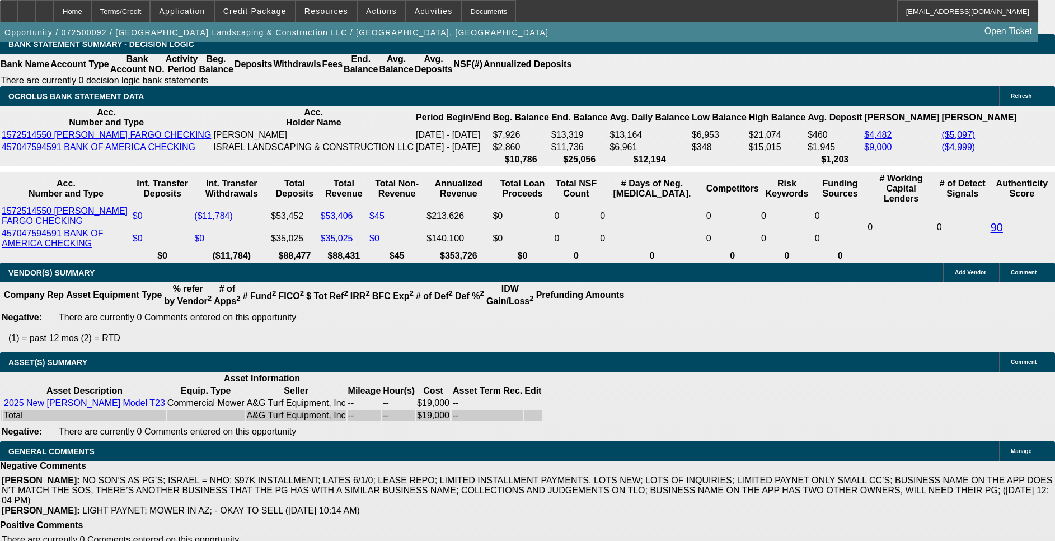
select select "1"
select select "2"
select select "6"
select select "1"
select select "2"
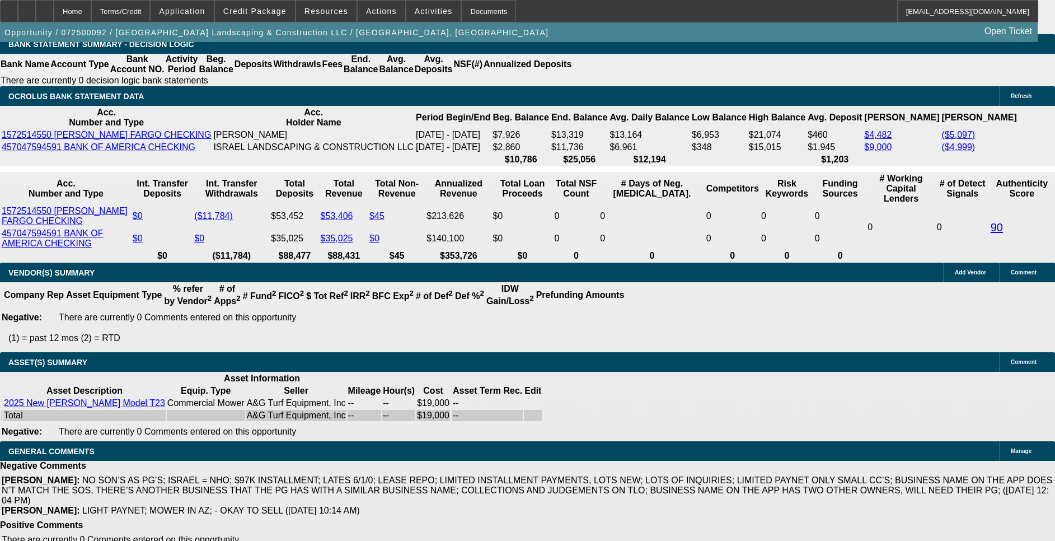
select select "6"
select select "1"
select select "2"
select select "6"
select select "1"
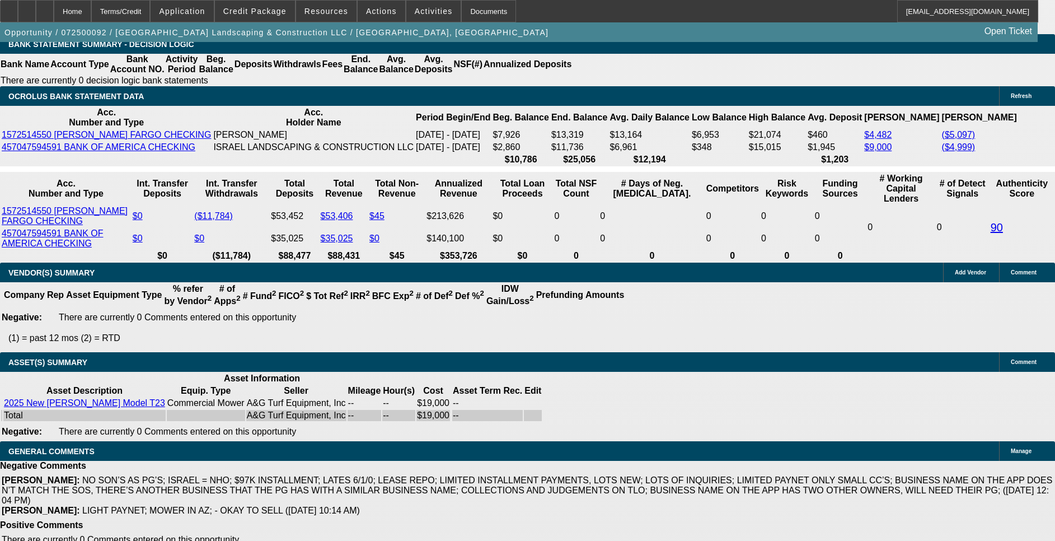
select select "1"
select select "6"
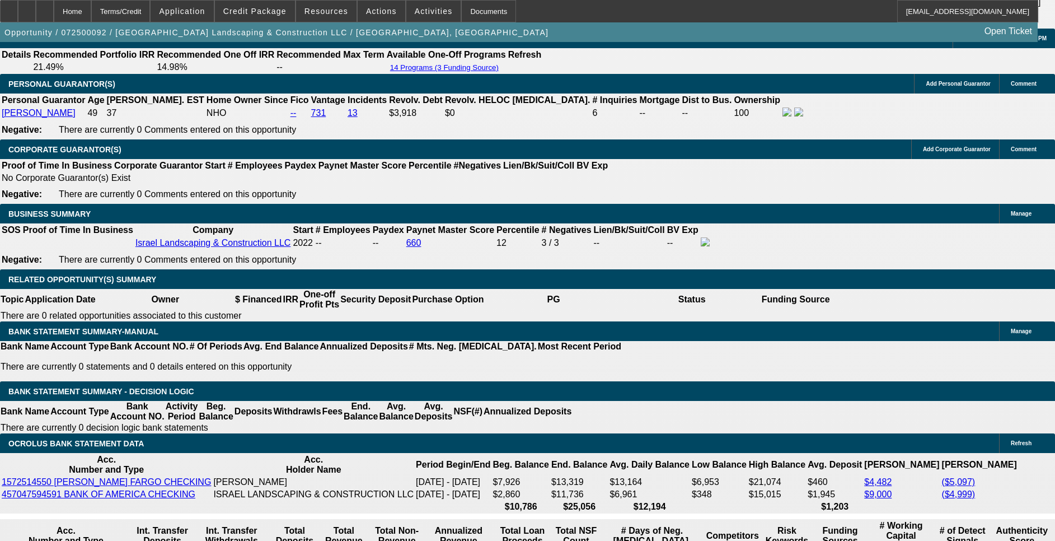
scroll to position [1642, 0]
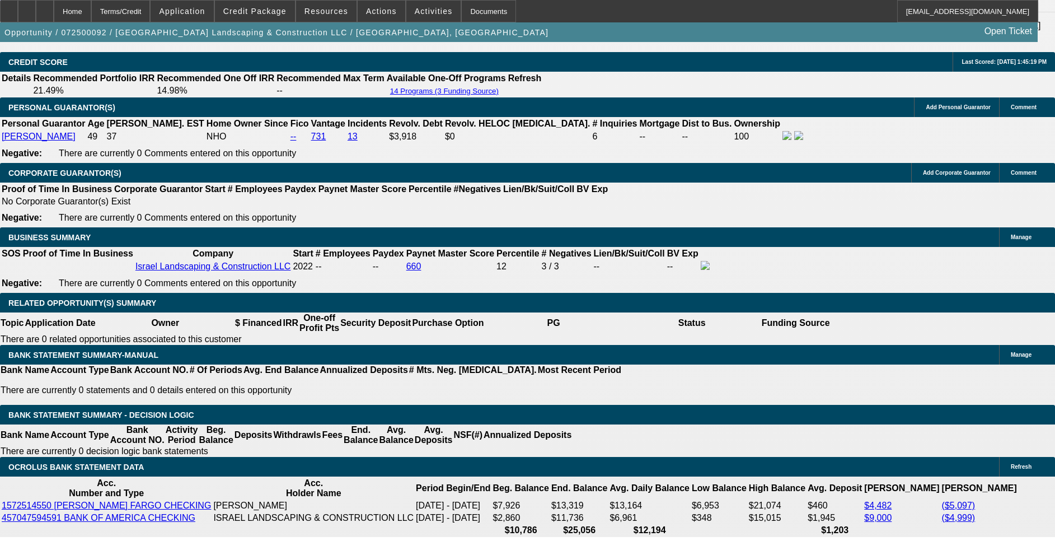
select select "0"
select select "6"
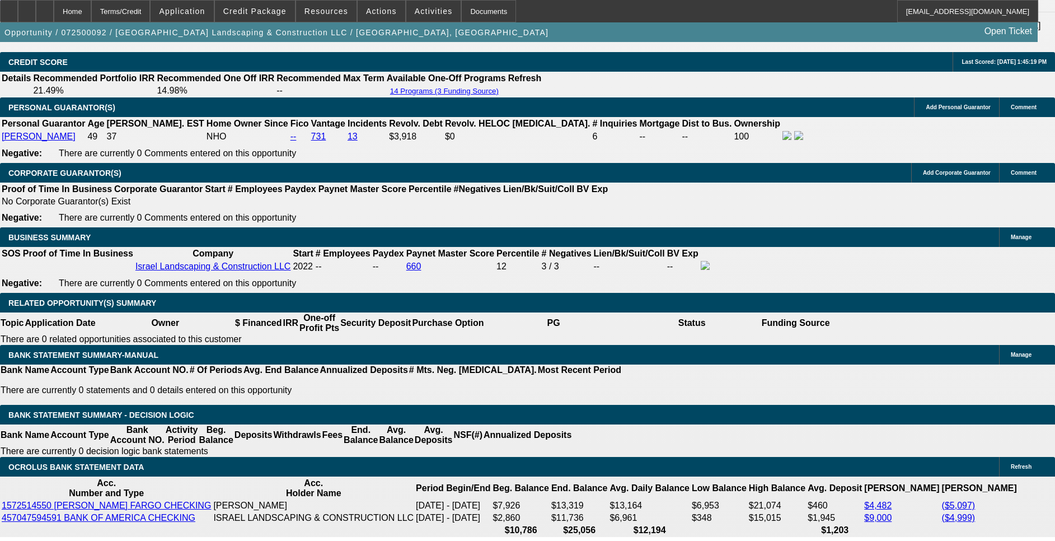
select select "0"
select select "6"
select select "0"
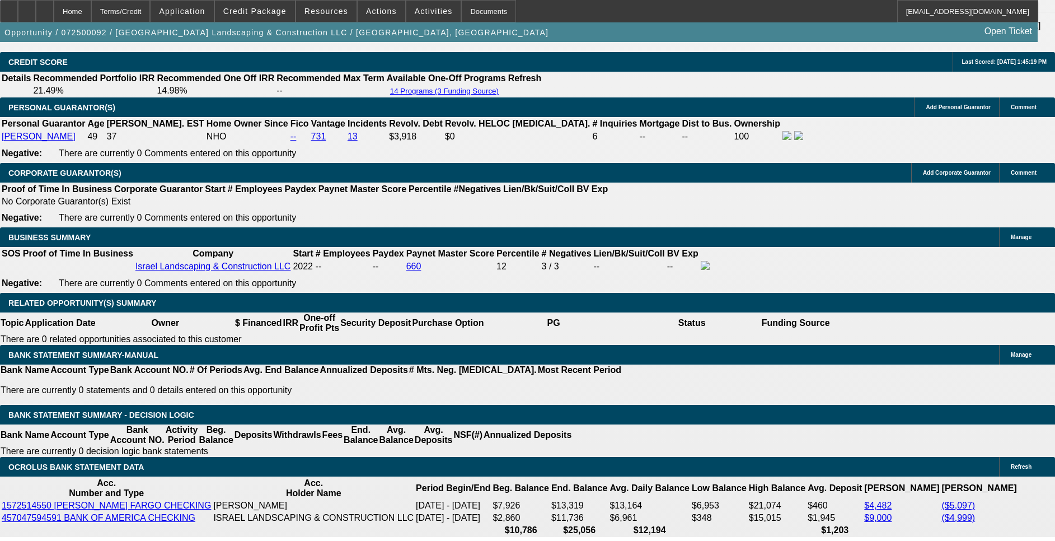
select select "0"
select select "6"
select select "0"
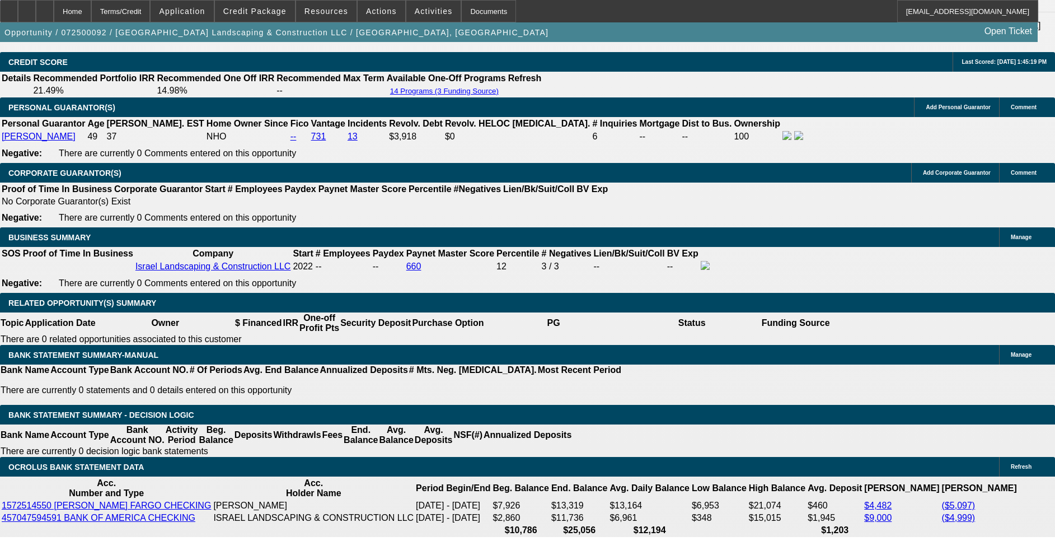
select select "0"
select select "6"
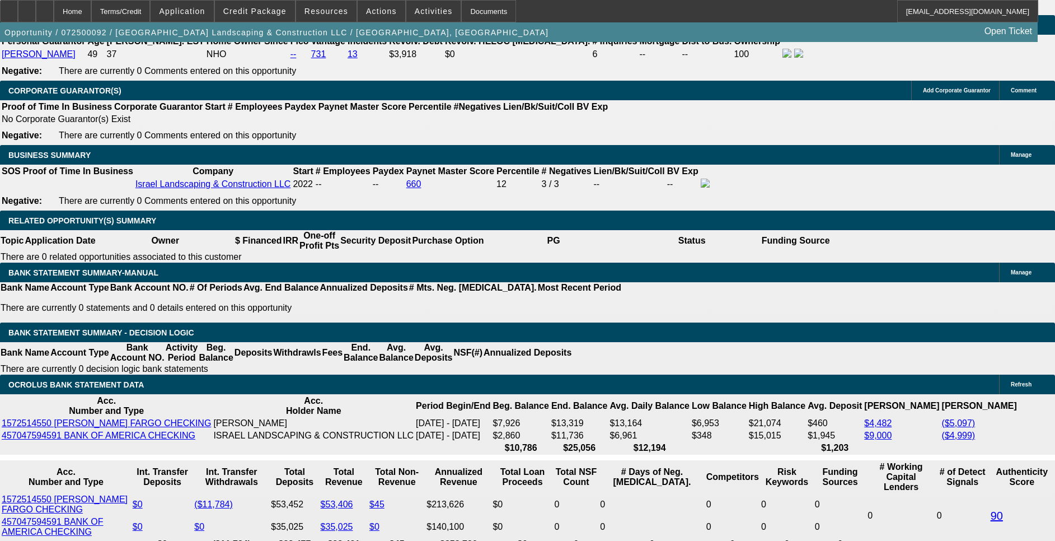
scroll to position [1726, 0]
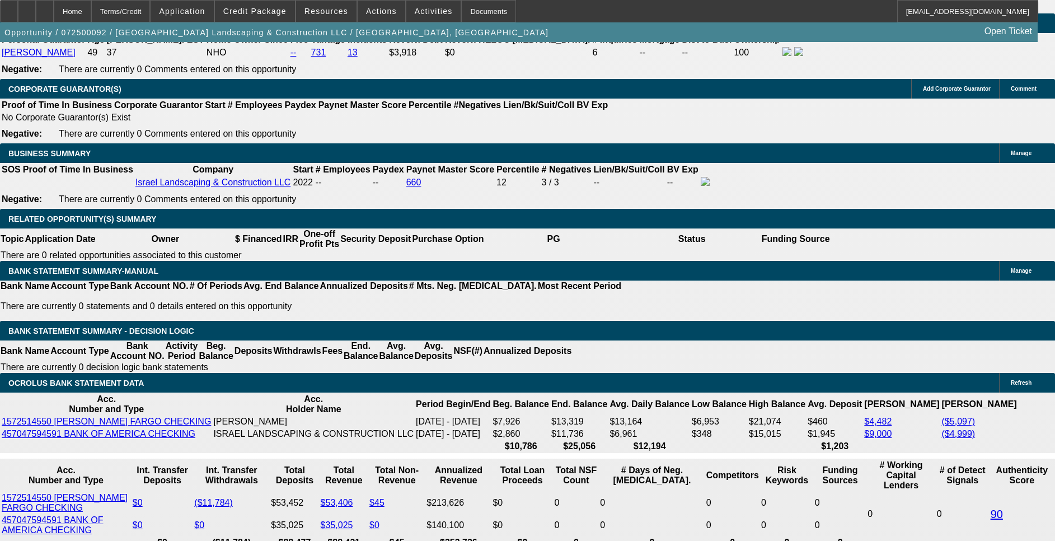
drag, startPoint x: 306, startPoint y: 338, endPoint x: 360, endPoint y: 335, distance: 54.9
drag, startPoint x: 319, startPoint y: 332, endPoint x: 353, endPoint y: 302, distance: 46.0
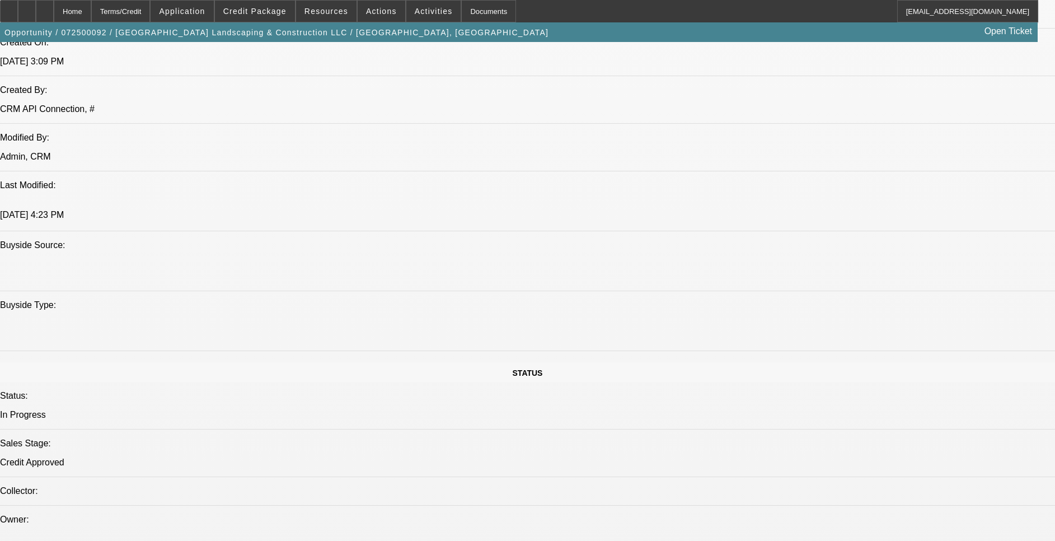
scroll to position [887, 0]
type input "$499.00"
drag, startPoint x: 449, startPoint y: 190, endPoint x: 398, endPoint y: 223, distance: 60.4
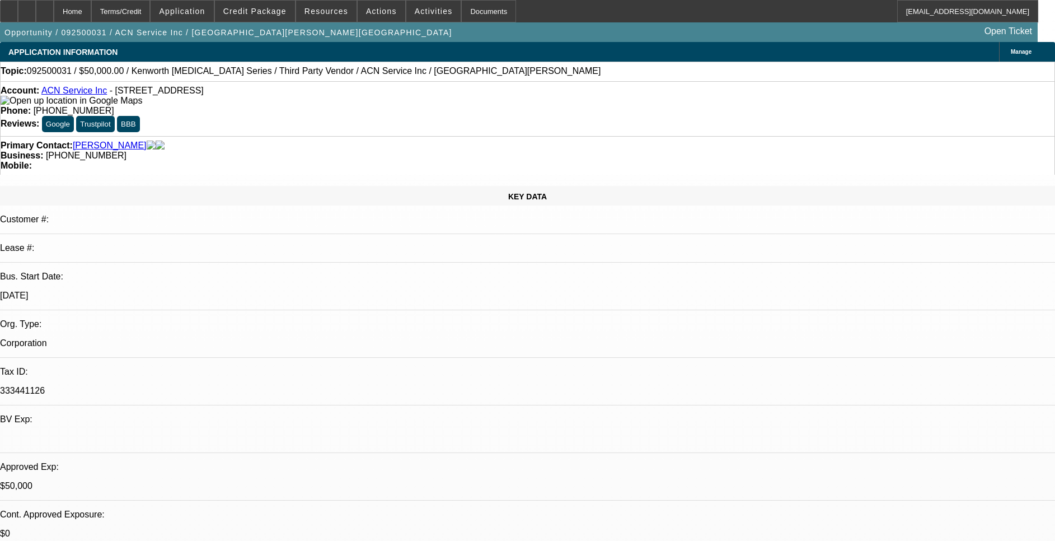
select select "0"
select select "2"
select select "0.1"
select select "0"
select select "2"
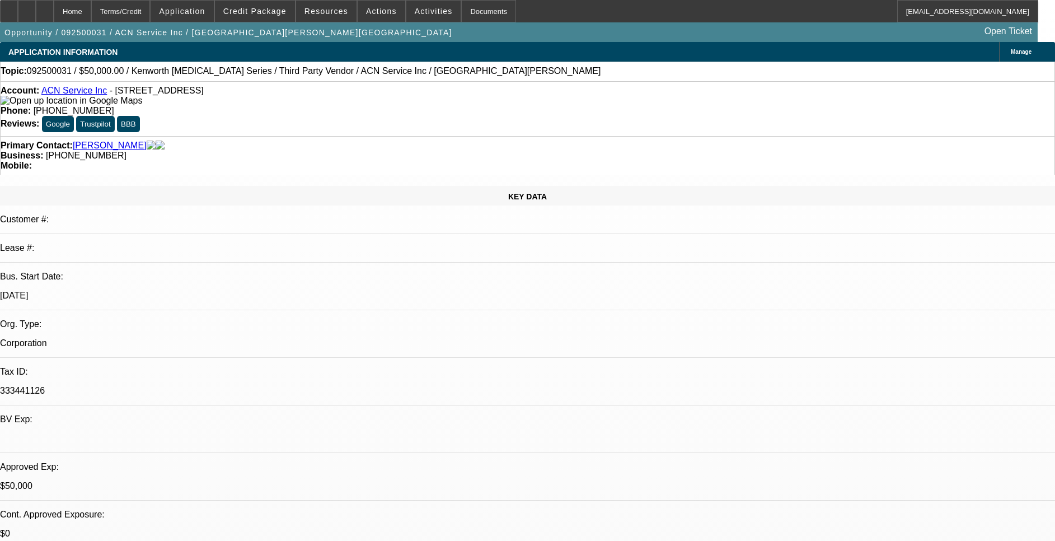
select select "0.1"
select select "0"
select select "2"
select select "0.1"
select select "0"
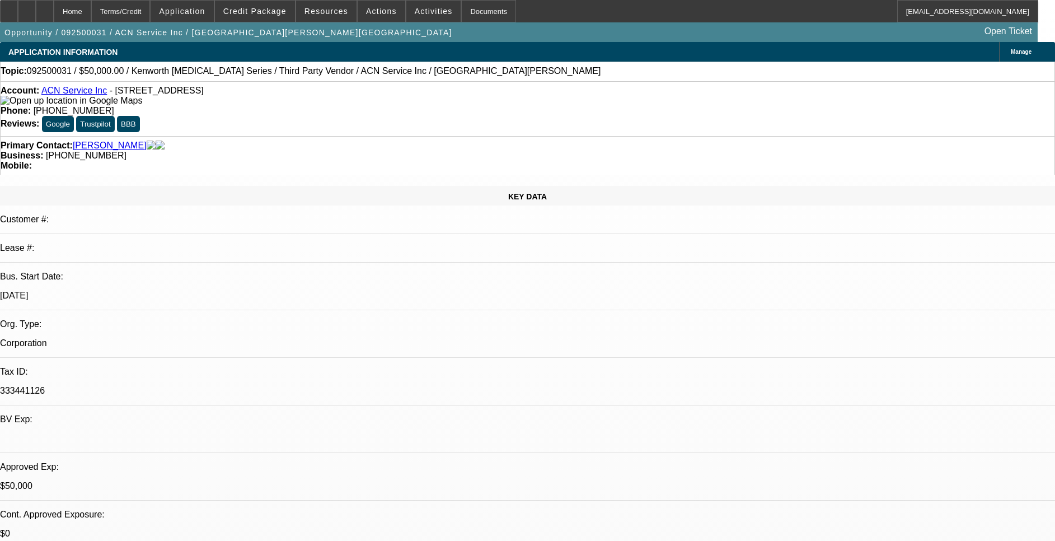
select select "0"
select select "0.1"
select select "1"
select select "2"
select select "4"
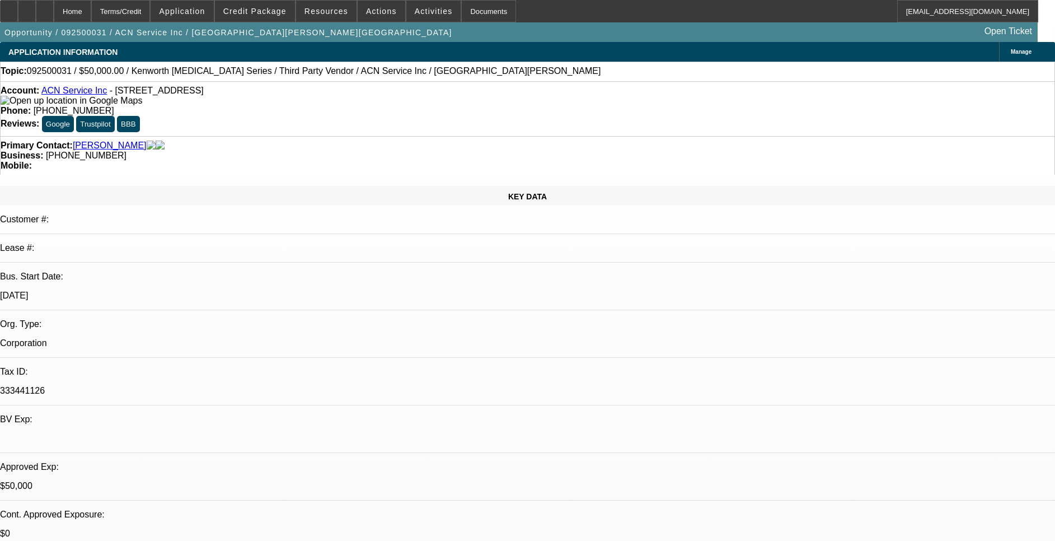
select select "1"
select select "2"
select select "4"
select select "1"
select select "2"
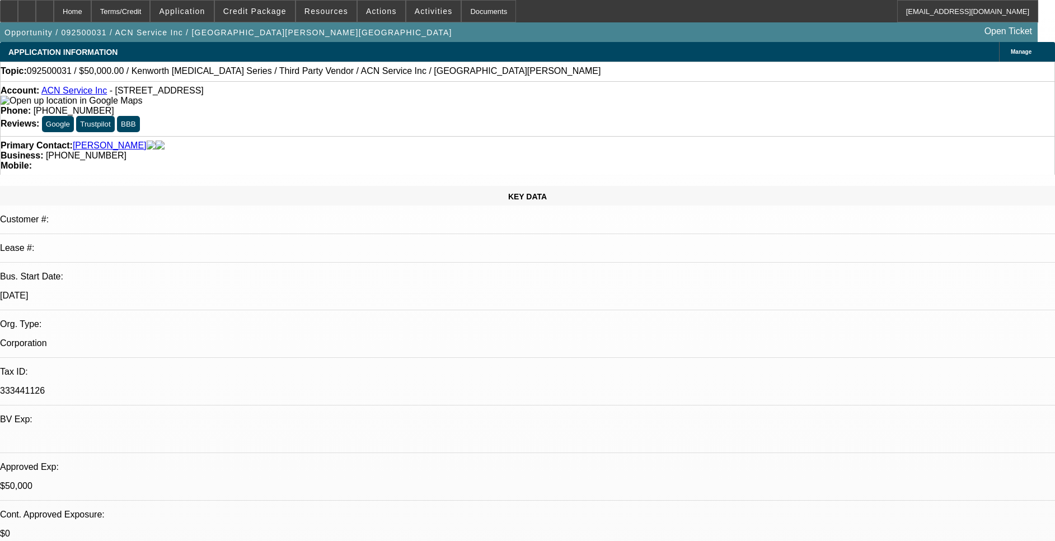
select select "4"
select select "1"
select select "4"
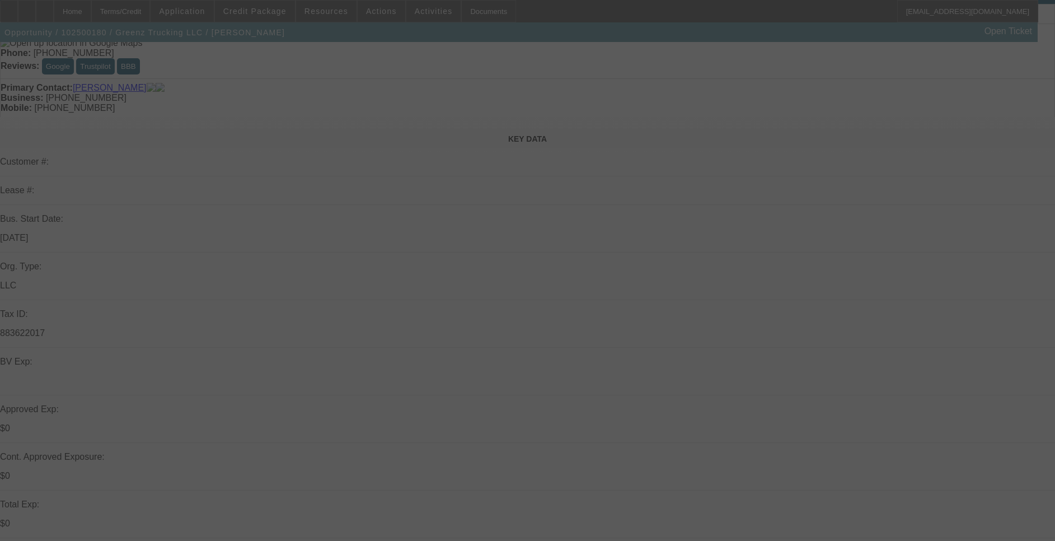
scroll to position [84, 0]
select select "0"
select select "2"
select select "0.1"
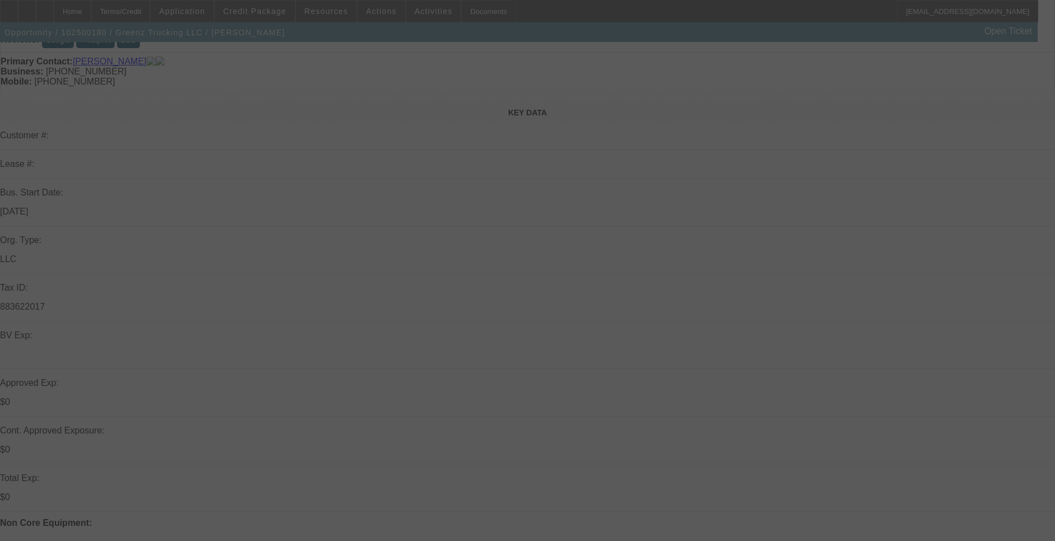
select select "4"
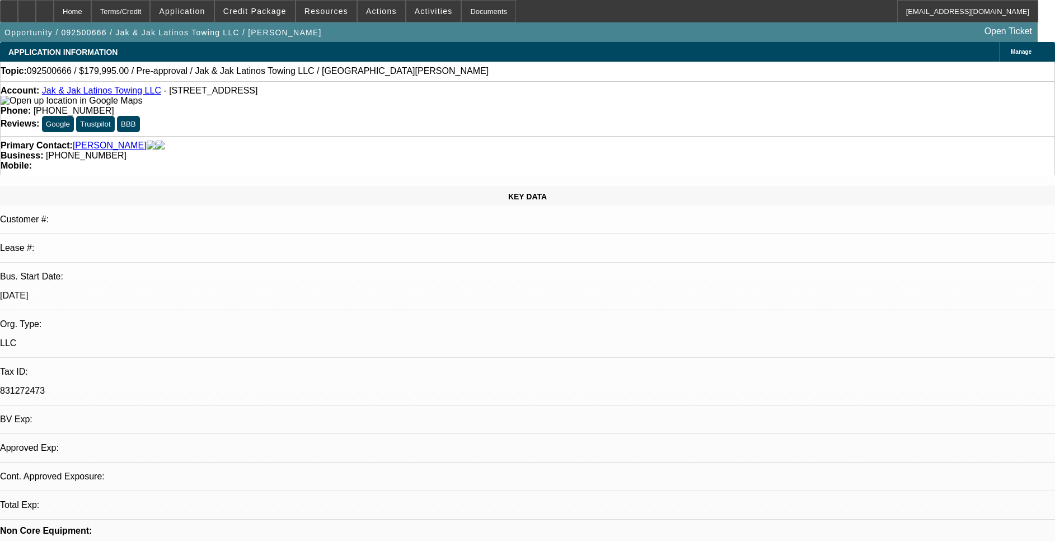
select select "0"
select select "2"
select select "0.1"
select select "1"
select select "2"
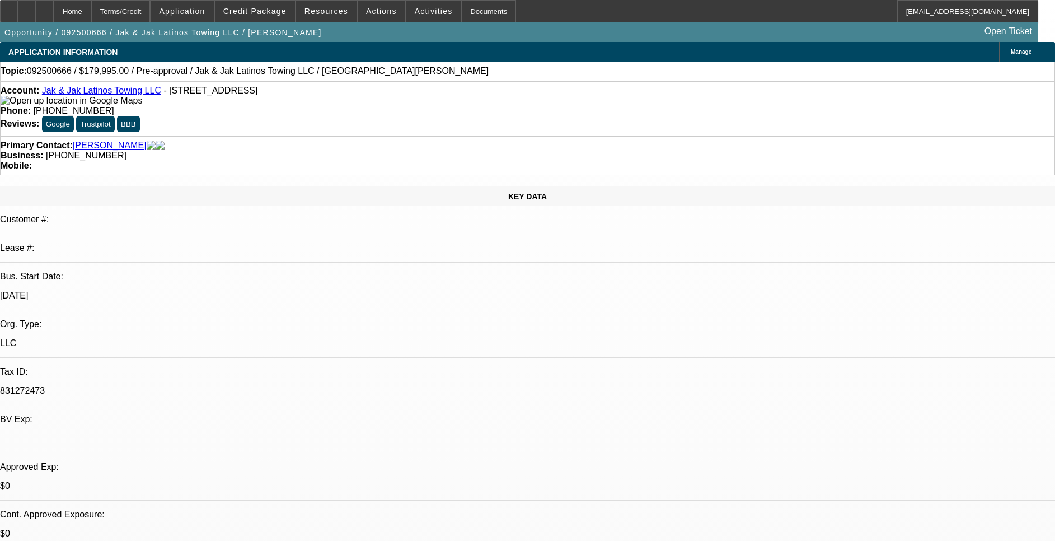
select select "4"
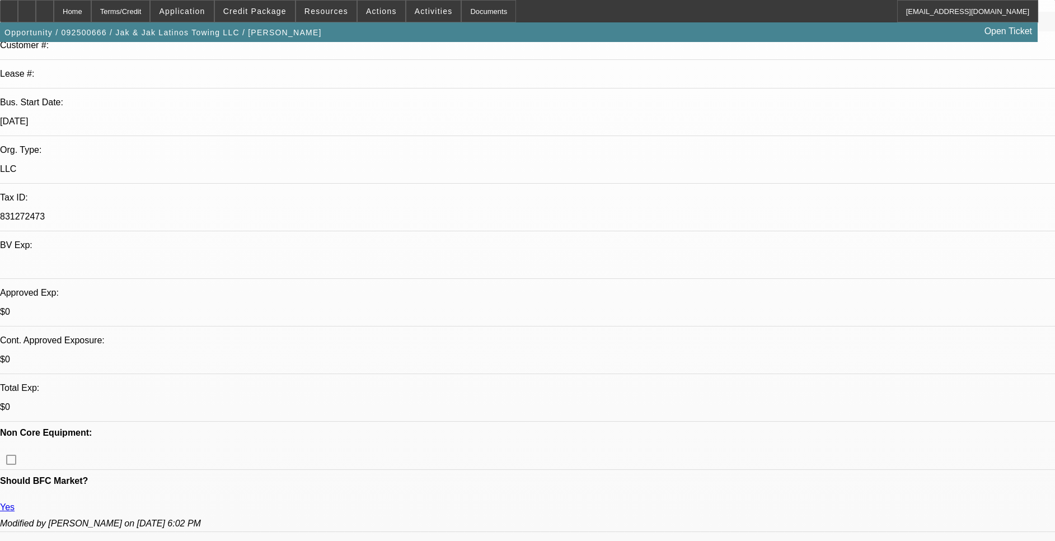
scroll to position [175, 0]
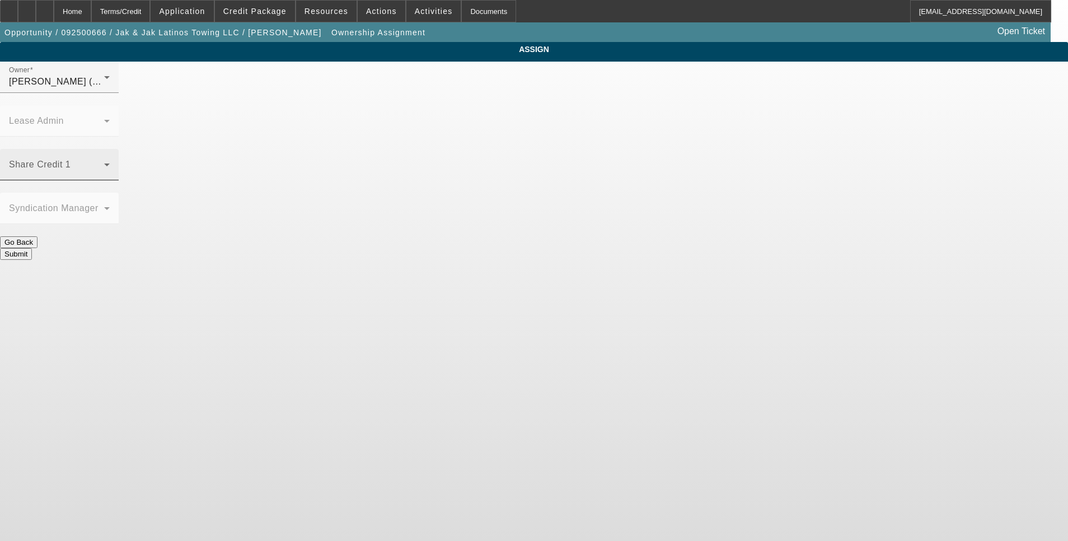
click at [71, 160] on mat-label "Share Credit 1" at bounding box center [40, 165] width 62 height 10
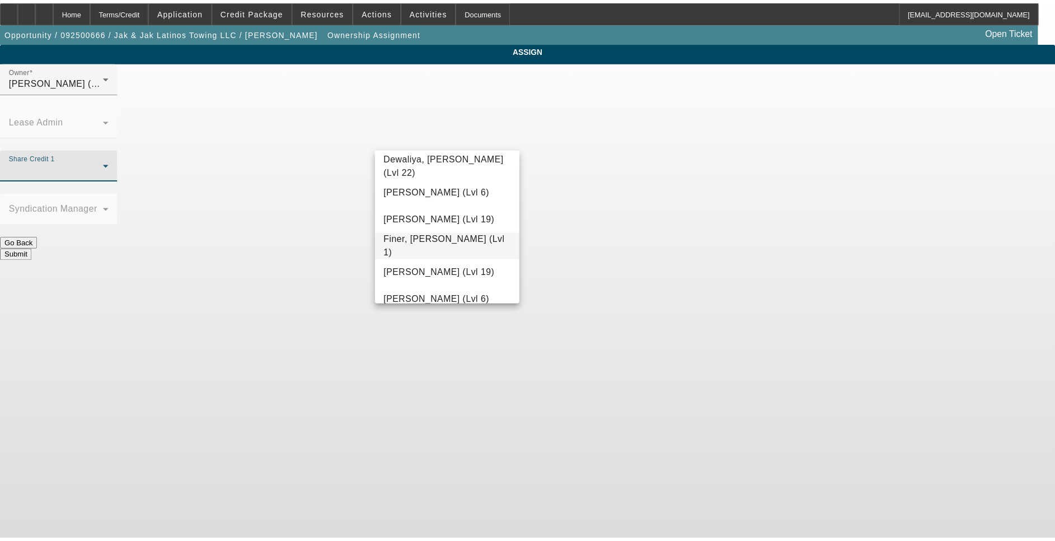
scroll to position [272, 0]
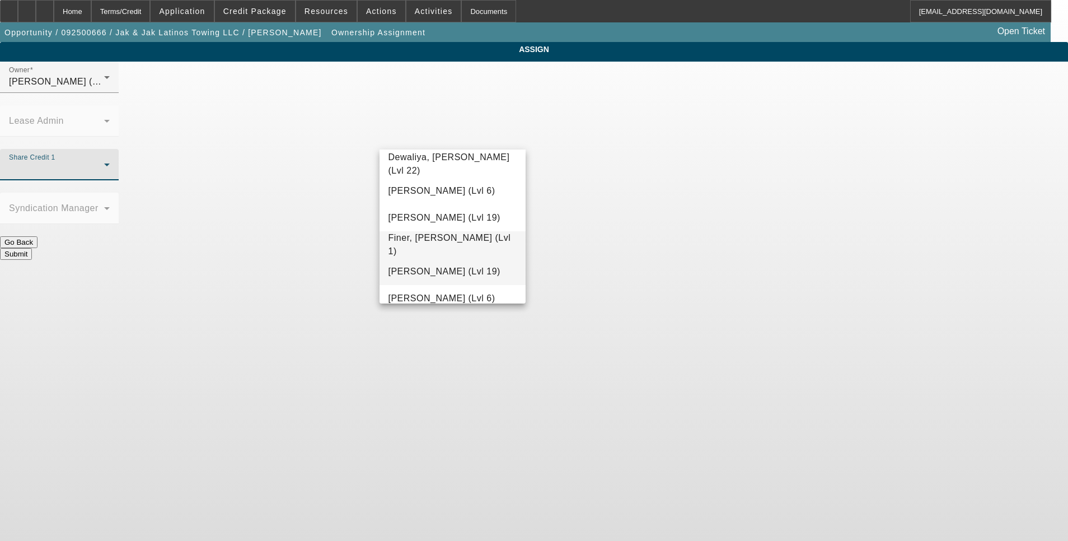
click at [418, 275] on span "Fiumetto, Daniel (Lvl 19)" at bounding box center [444, 271] width 112 height 13
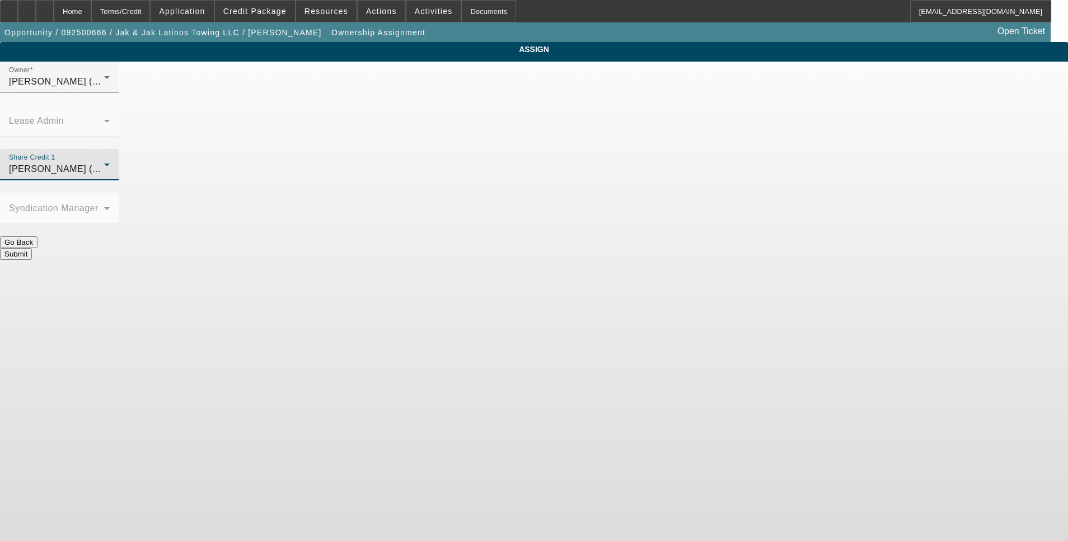
click at [32, 248] on button "Submit" at bounding box center [16, 254] width 32 height 12
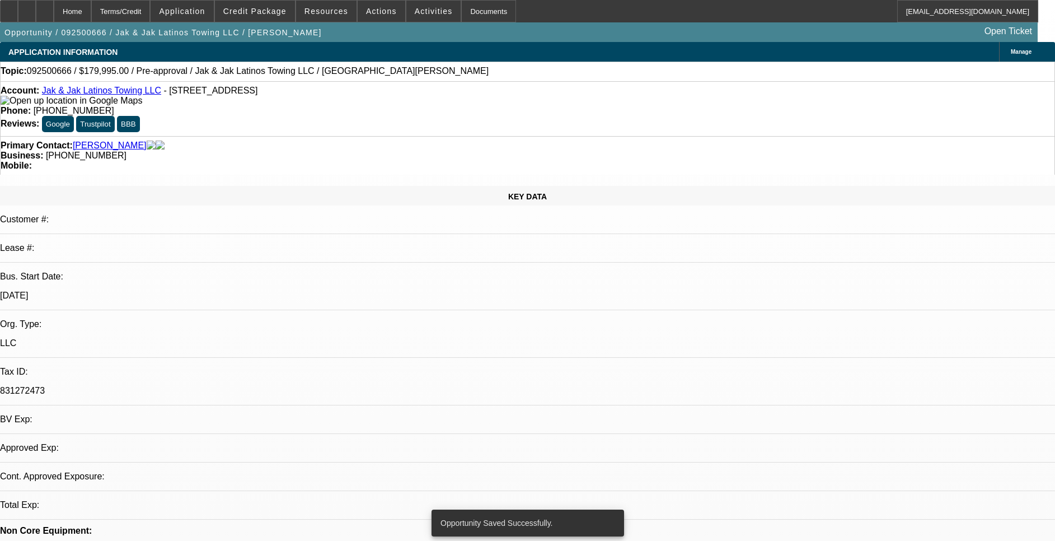
select select "0"
select select "2"
select select "0.1"
select select "4"
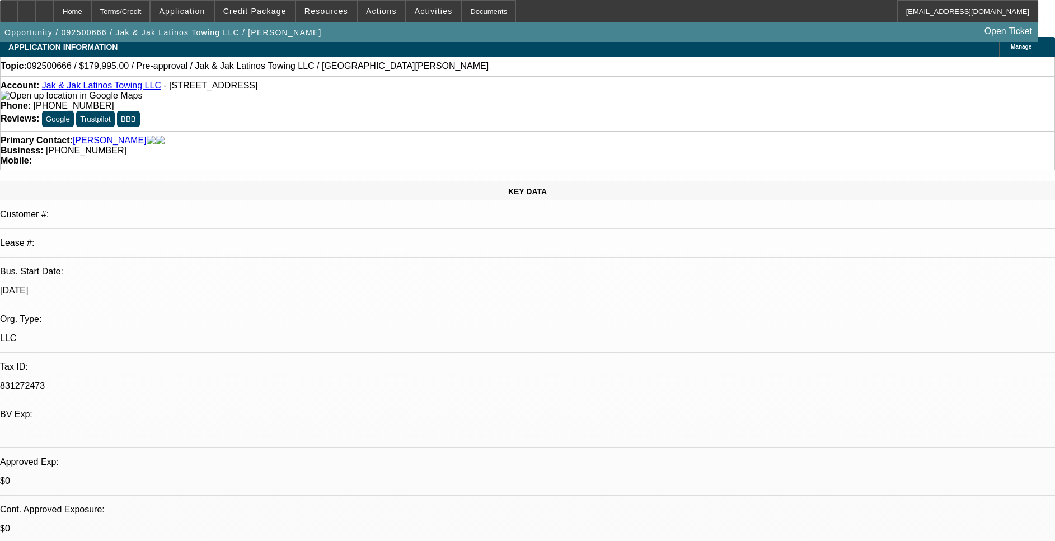
scroll to position [2, 0]
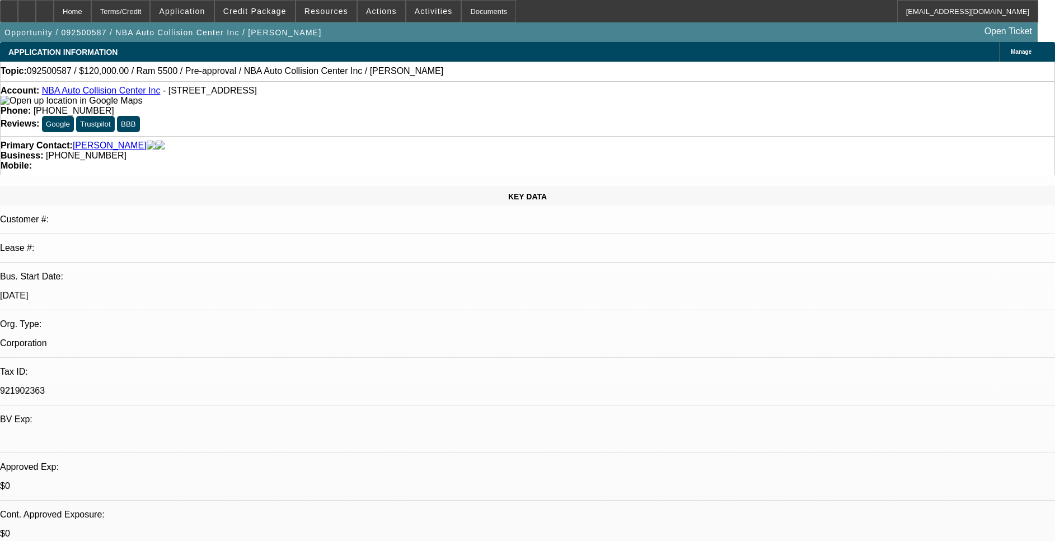
select select "0"
select select "2"
select select "0.1"
select select "4"
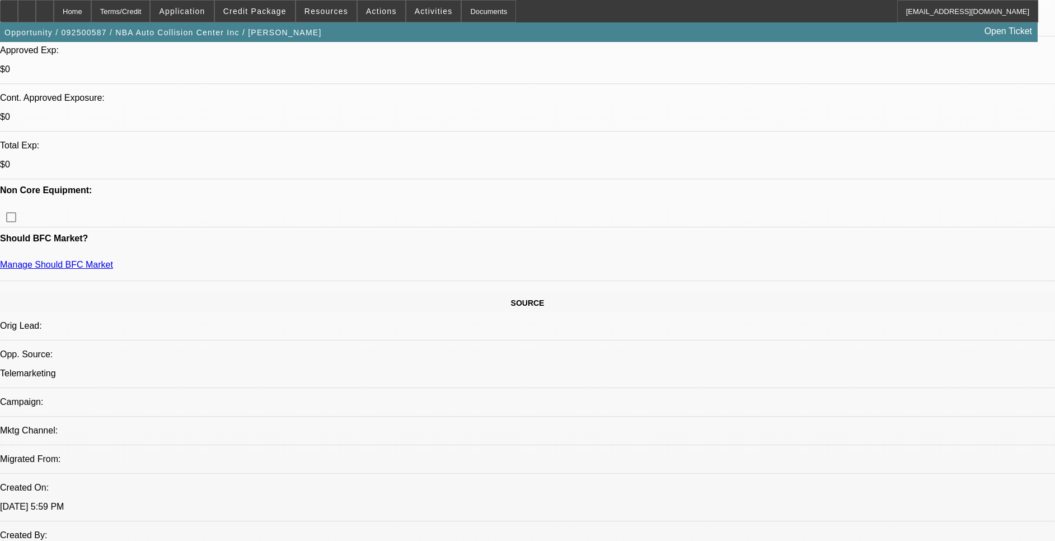
scroll to position [420, 0]
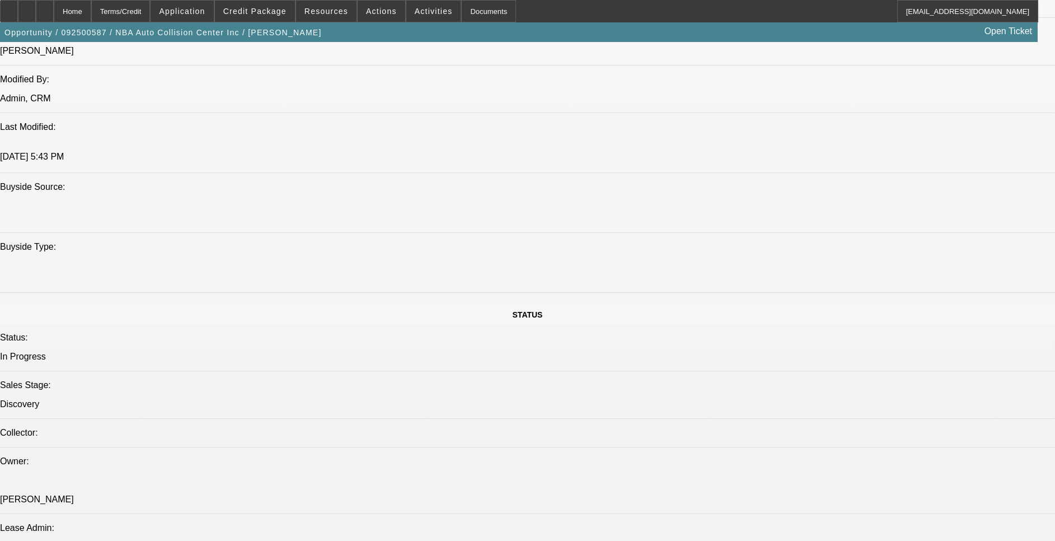
scroll to position [1008, 0]
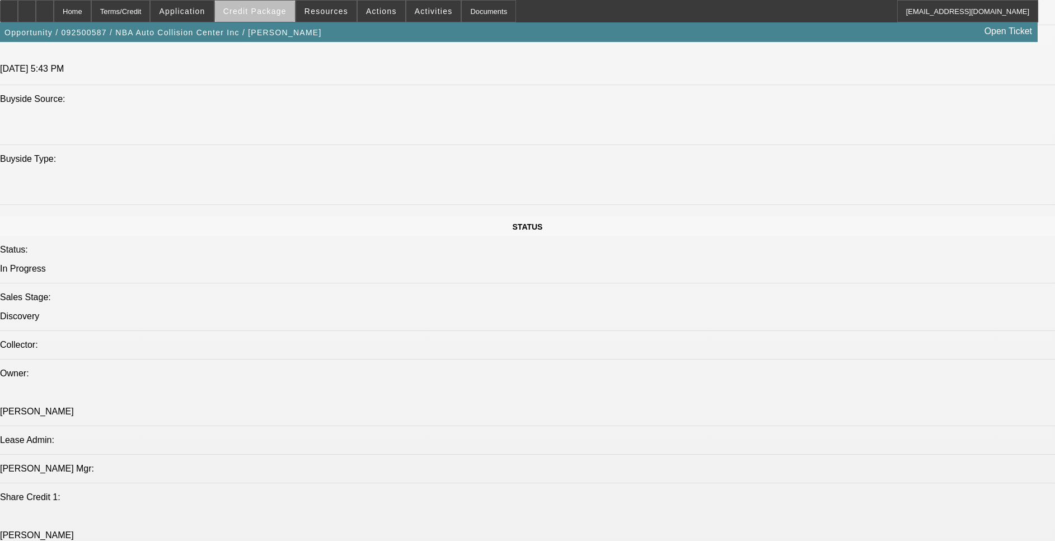
click at [287, 12] on span "Credit Package" at bounding box center [254, 11] width 63 height 9
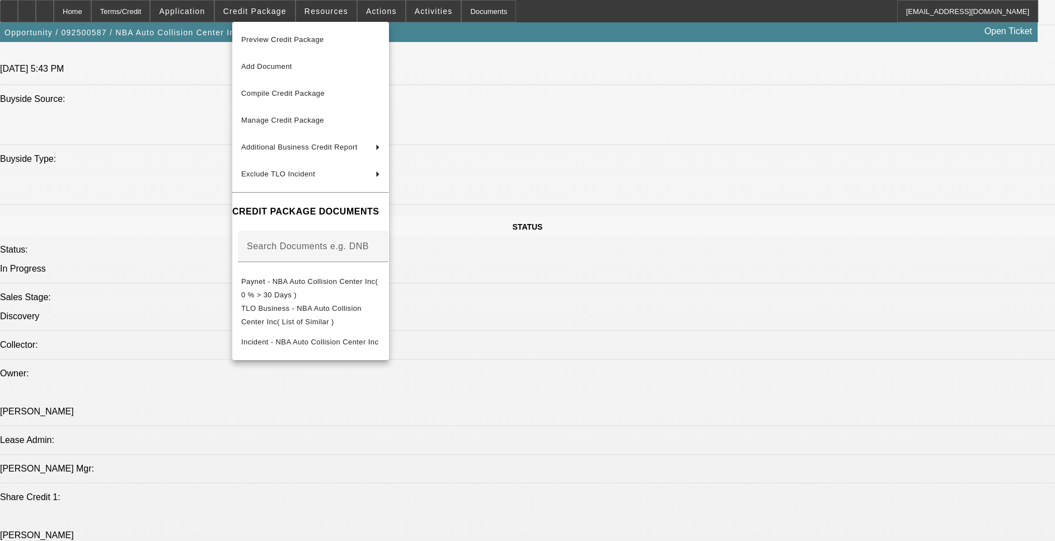
click at [577, 350] on div at bounding box center [527, 270] width 1055 height 541
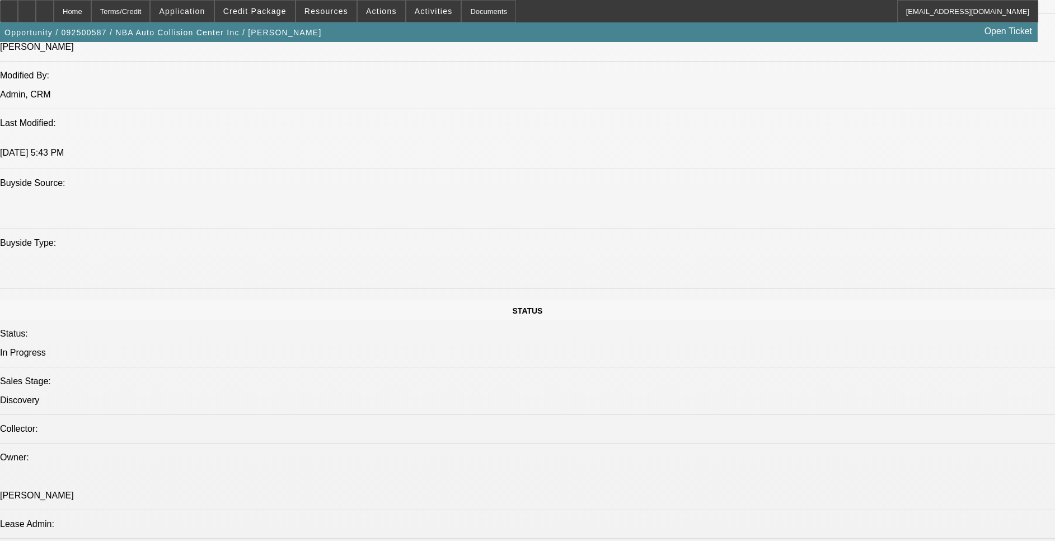
scroll to position [420, 0]
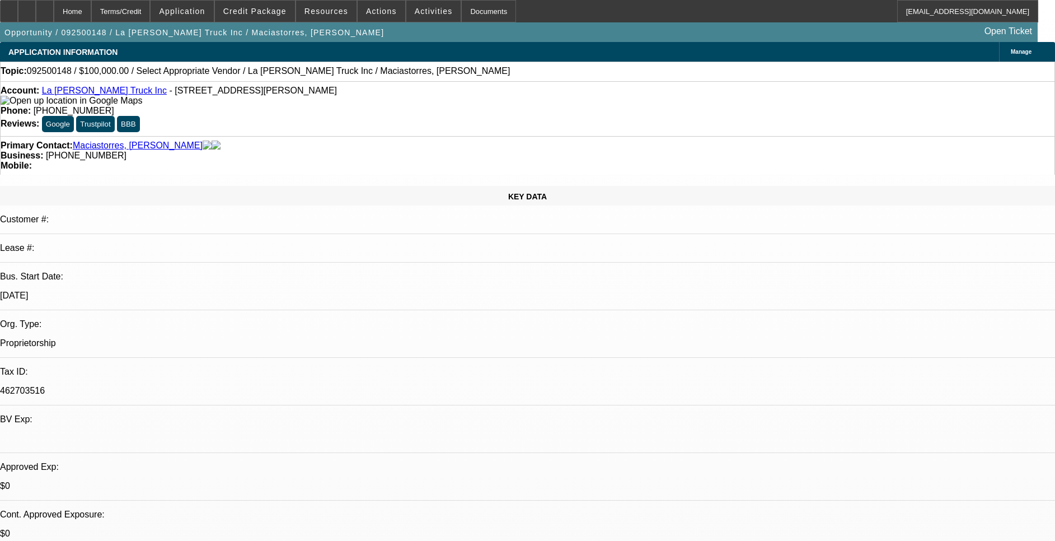
select select "0"
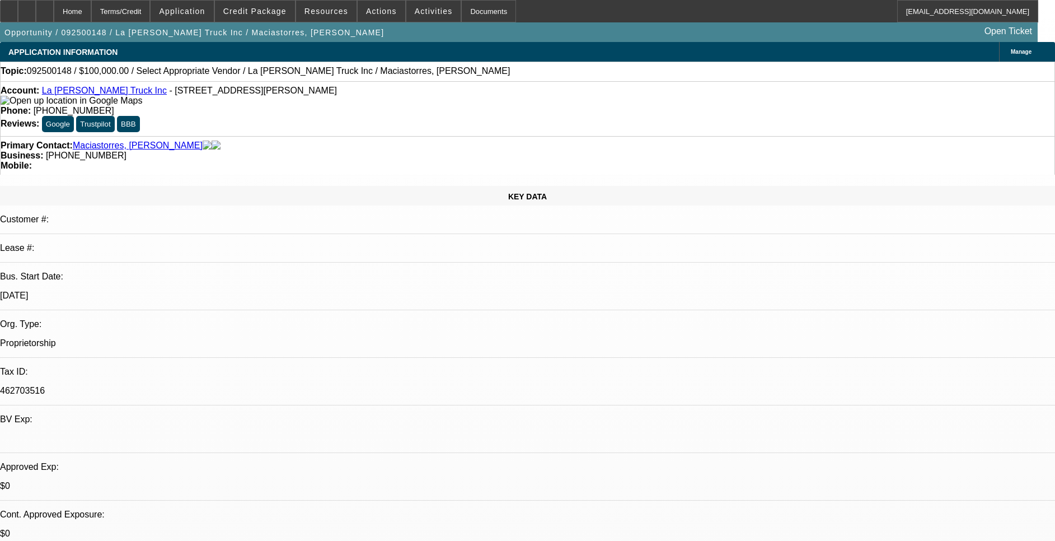
select select "0"
select select "1"
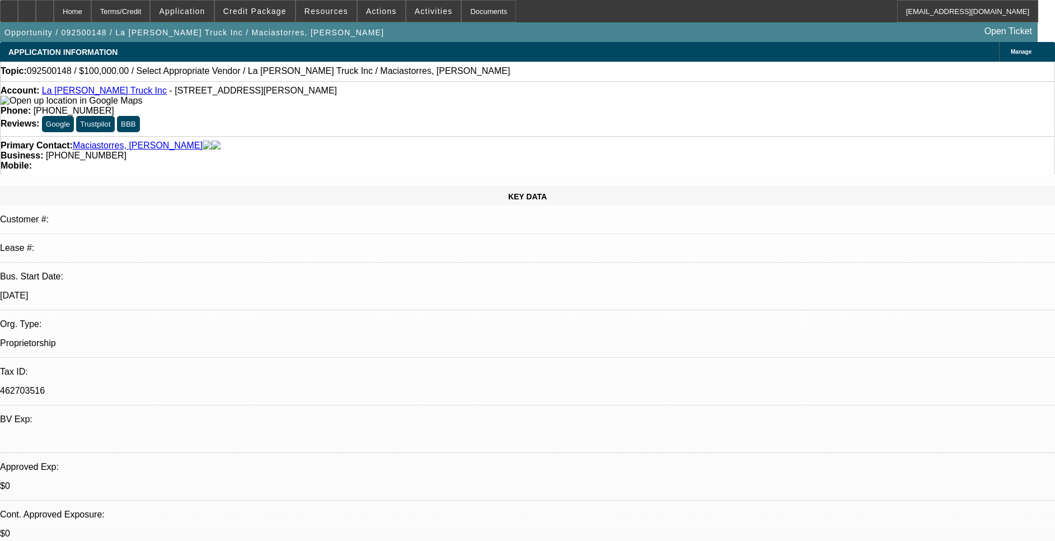
select select "1"
select select "6"
select select "1"
select select "6"
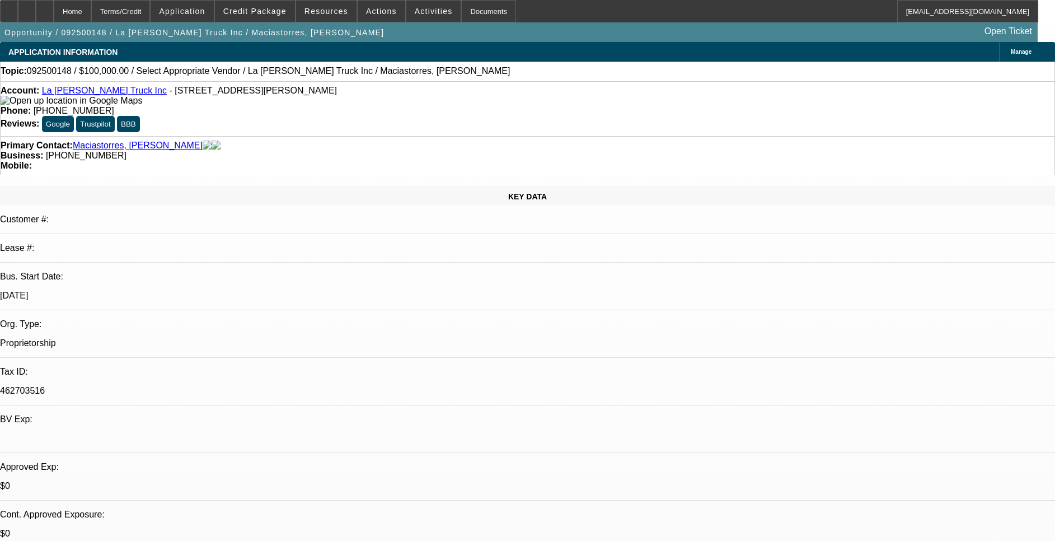
select select "1"
select select "6"
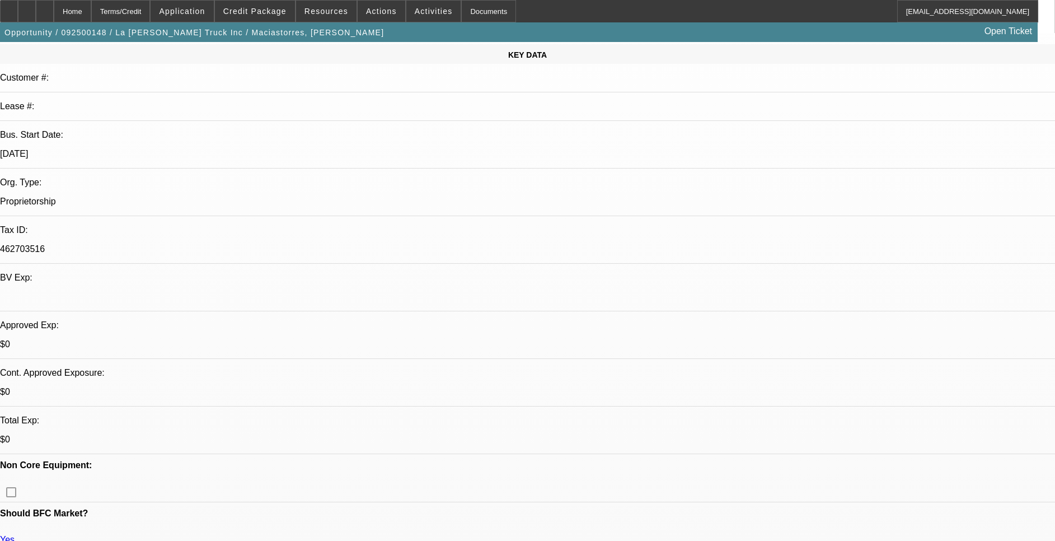
scroll to position [168, 0]
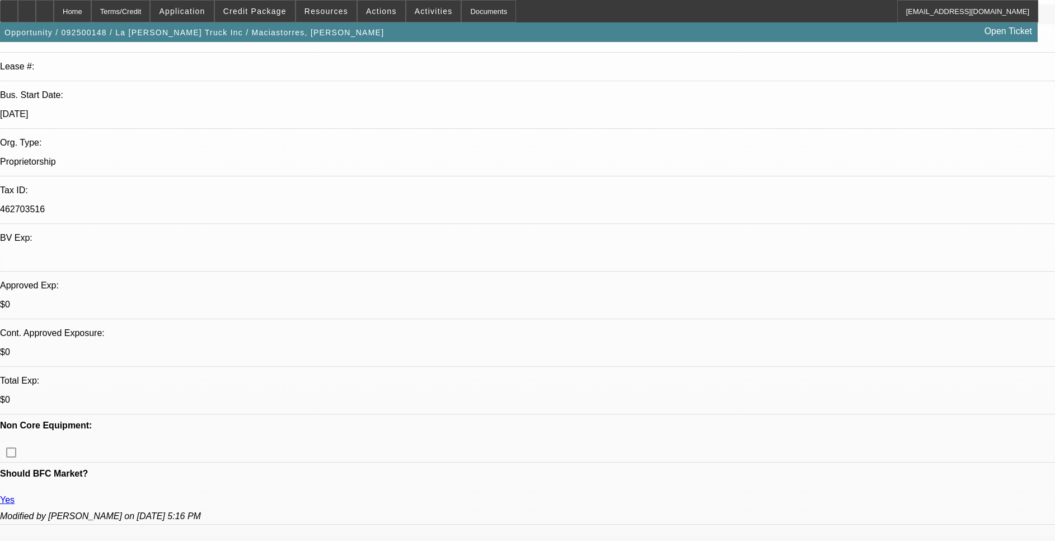
scroll to position [336, 0]
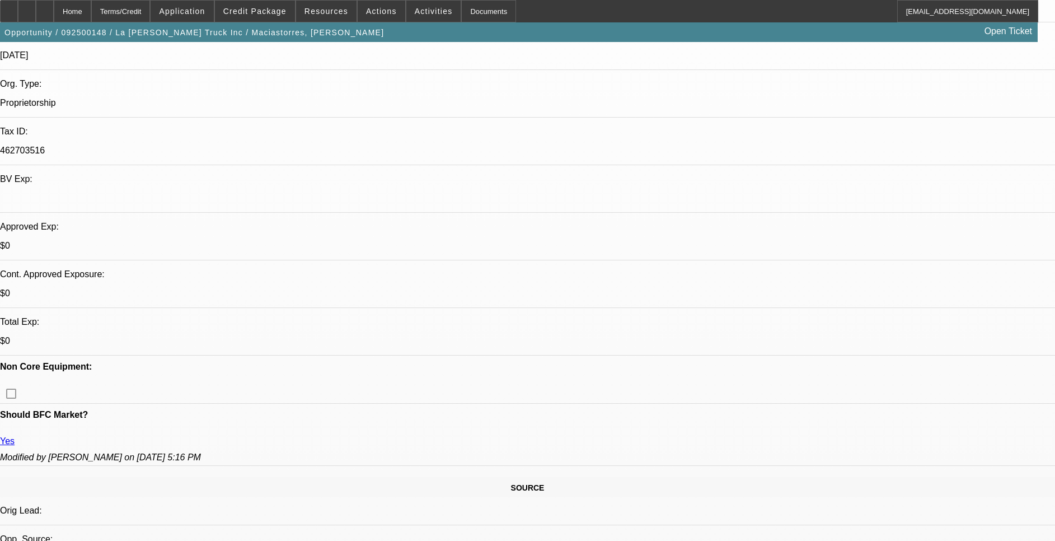
scroll to position [252, 0]
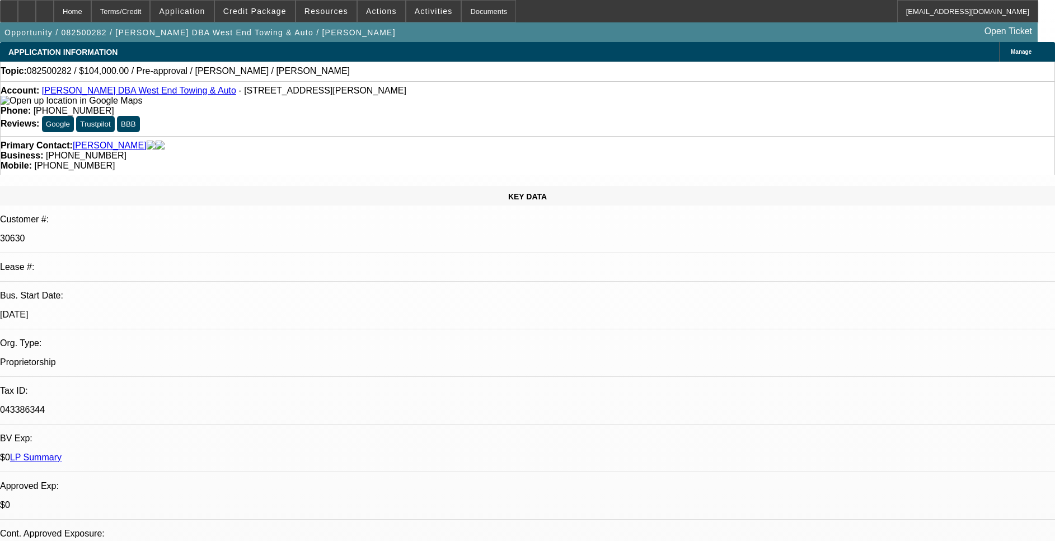
select select "0"
select select "2"
select select "0"
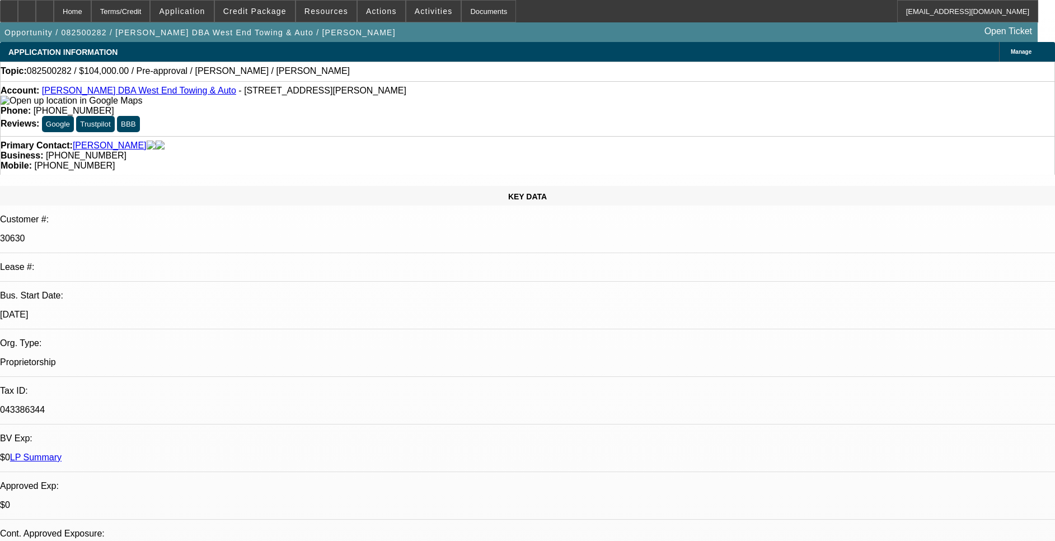
select select "0"
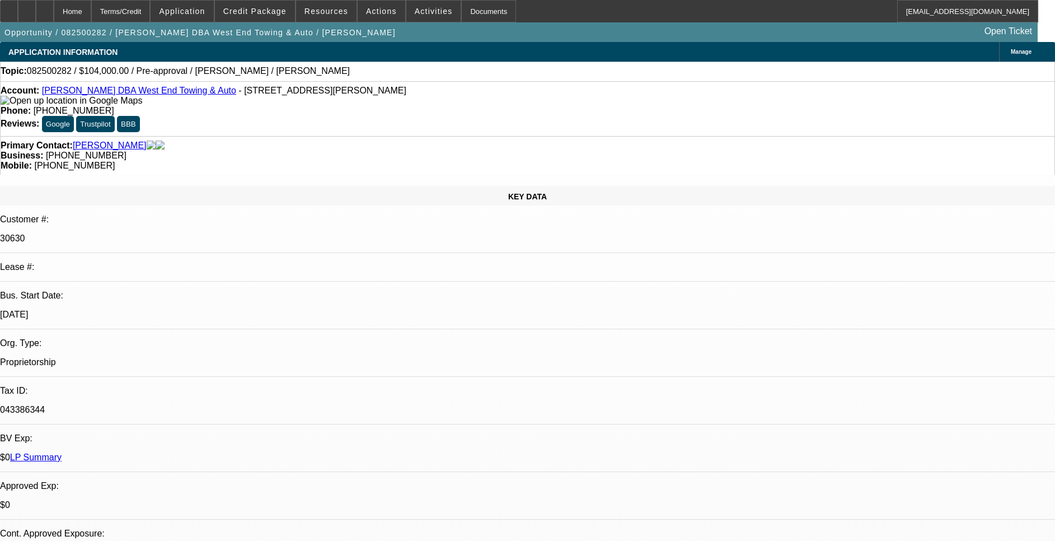
select select "0"
select select "1"
select select "2"
select select "6"
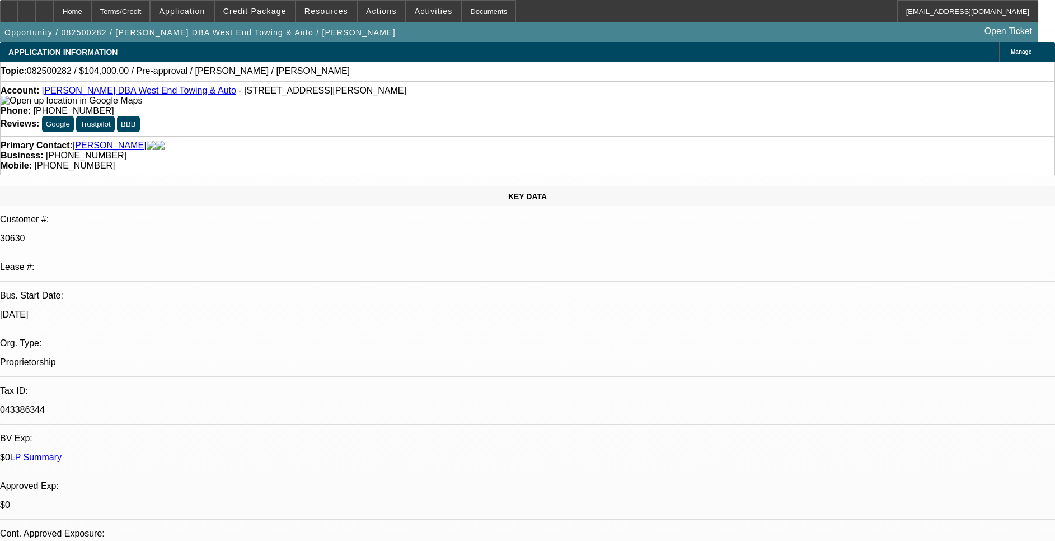
select select "1"
select select "6"
select select "1"
select select "2"
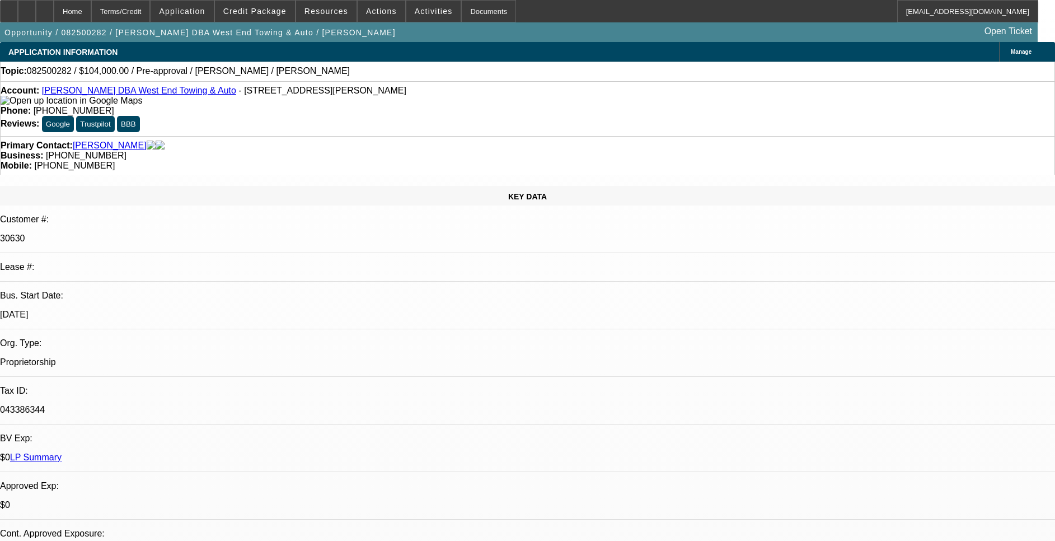
select select "6"
select select "1"
select select "6"
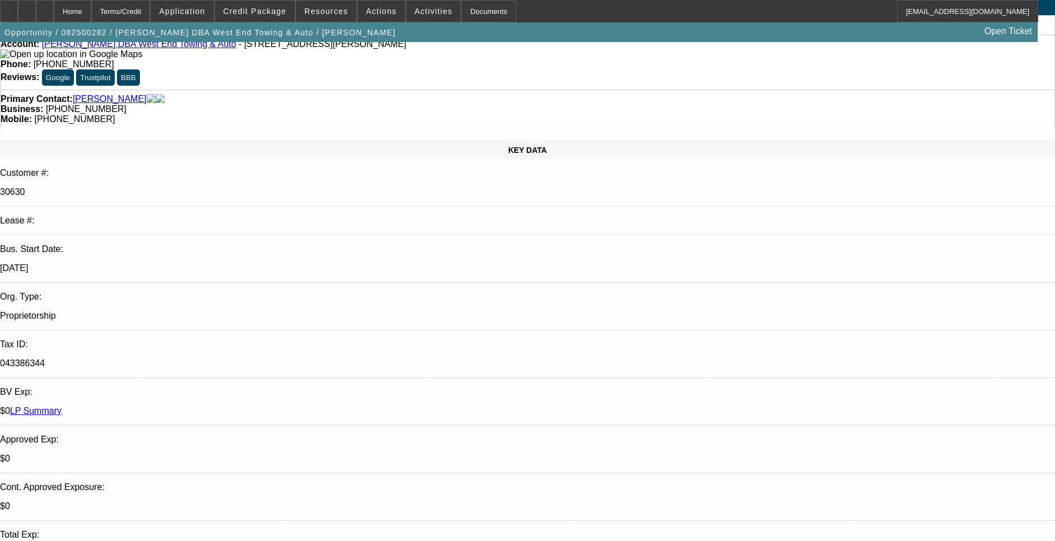
scroll to position [84, 0]
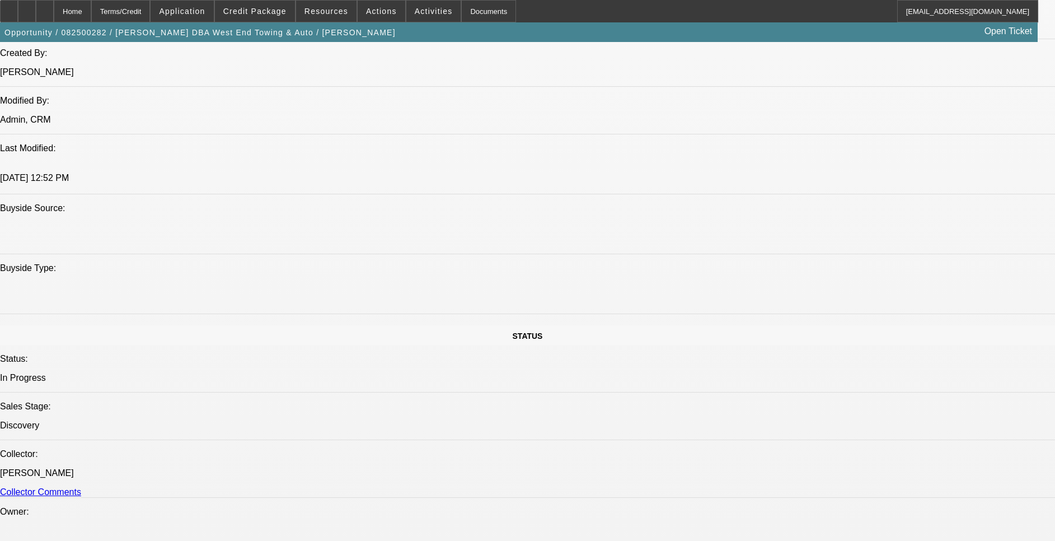
scroll to position [672, 0]
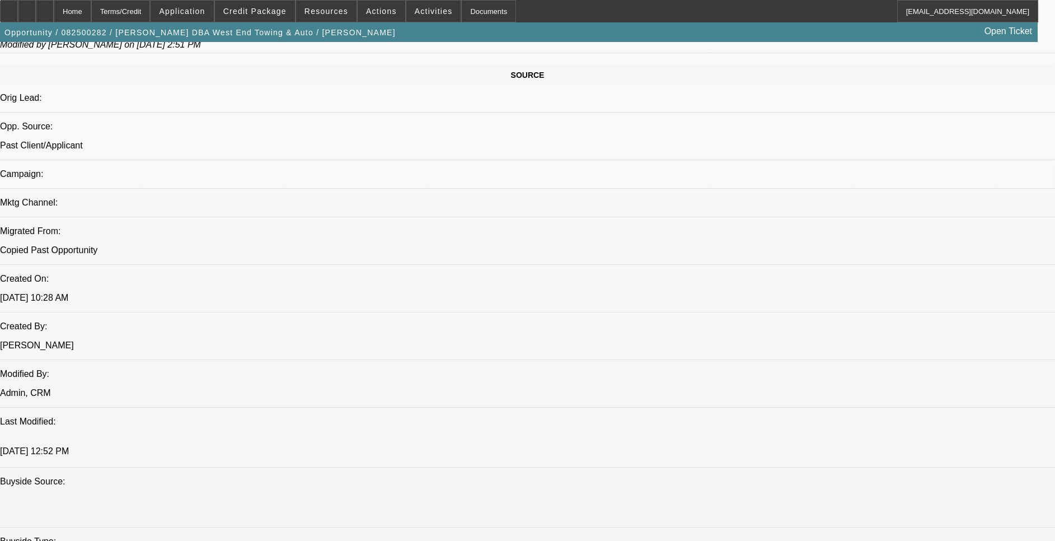
drag, startPoint x: 548, startPoint y: 195, endPoint x: 588, endPoint y: 201, distance: 40.1
